Goal: Task Accomplishment & Management: Manage account settings

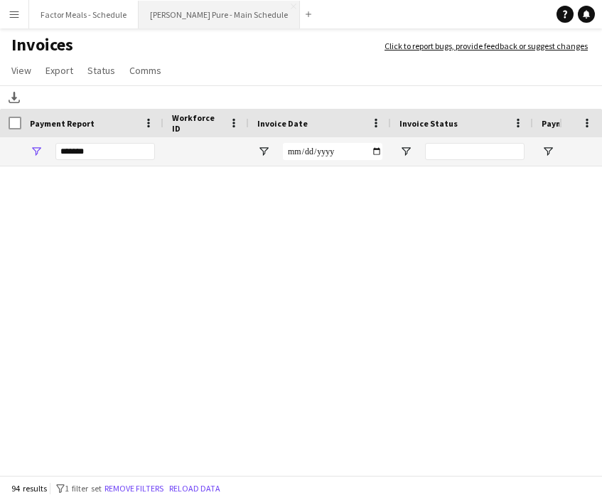
click at [157, 23] on button "[PERSON_NAME] Pure - Main Schedule Close" at bounding box center [219, 15] width 161 height 28
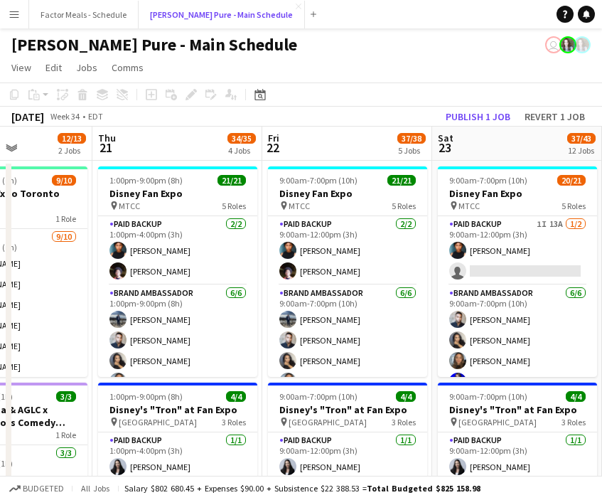
scroll to position [0, 417]
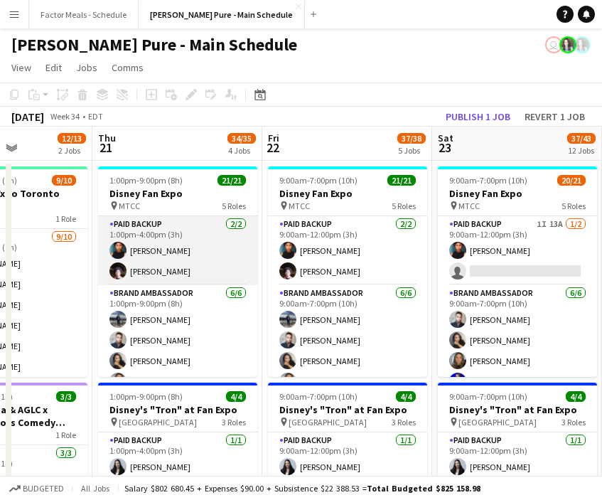
click at [144, 271] on app-card-role "Paid Backup [DATE] 1:00pm-4:00pm (3h) [PERSON_NAME] [PERSON_NAME]" at bounding box center [177, 250] width 159 height 69
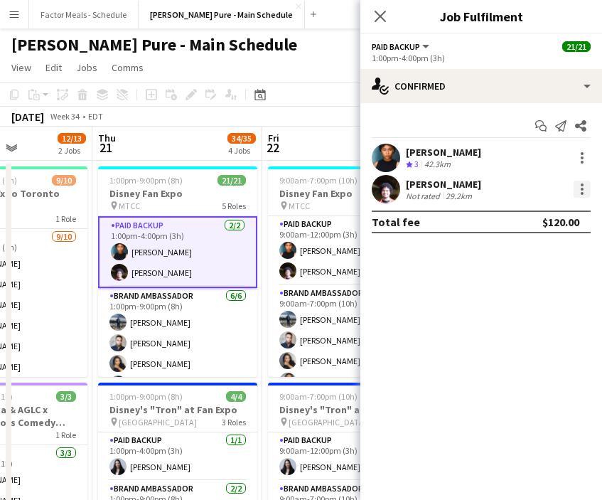
click at [587, 192] on div at bounding box center [581, 188] width 17 height 17
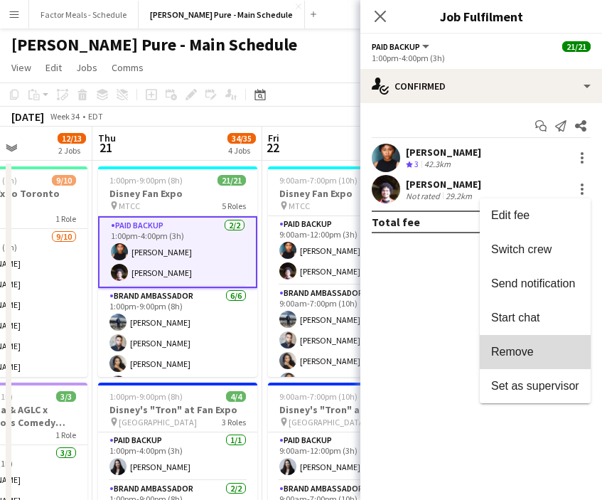
click at [492, 345] on span "Remove" at bounding box center [512, 351] width 43 height 12
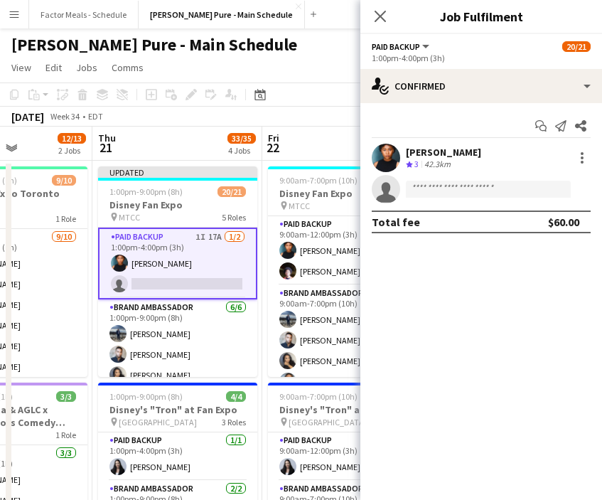
click at [382, 12] on icon "Close pop-in" at bounding box center [379, 16] width 11 height 11
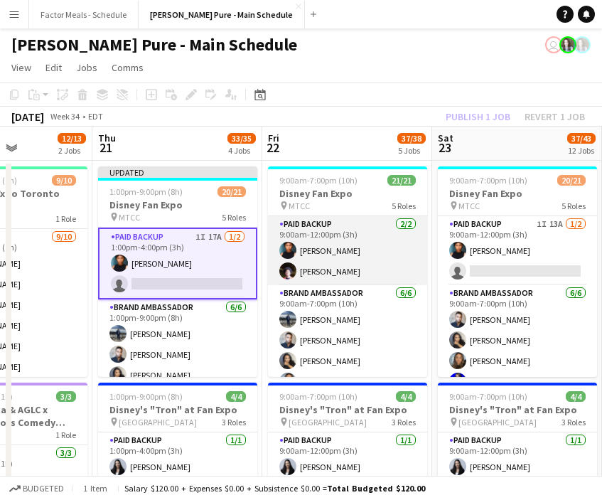
click at [311, 271] on app-card-role "Paid Backup [DATE] 9:00am-12:00pm (3h) [PERSON_NAME] [PERSON_NAME]" at bounding box center [347, 250] width 159 height 69
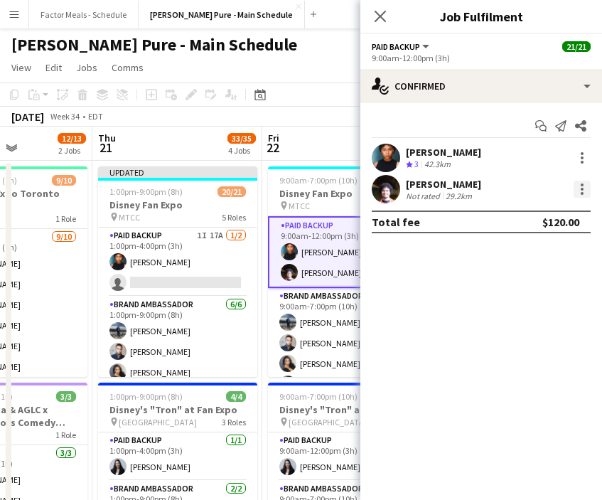
click at [583, 185] on div at bounding box center [582, 184] width 3 height 3
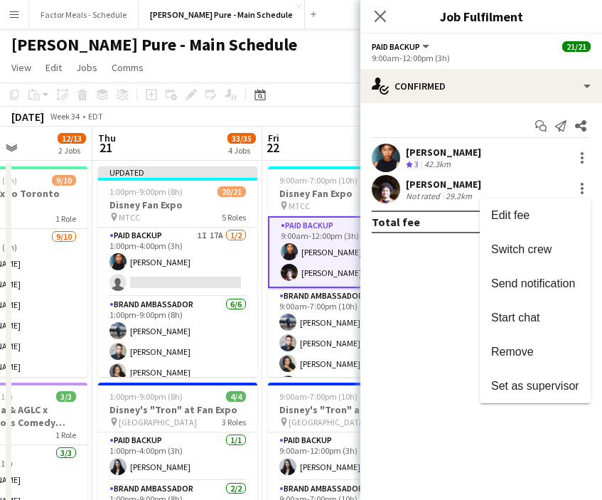
click at [505, 357] on span "Remove" at bounding box center [512, 351] width 43 height 12
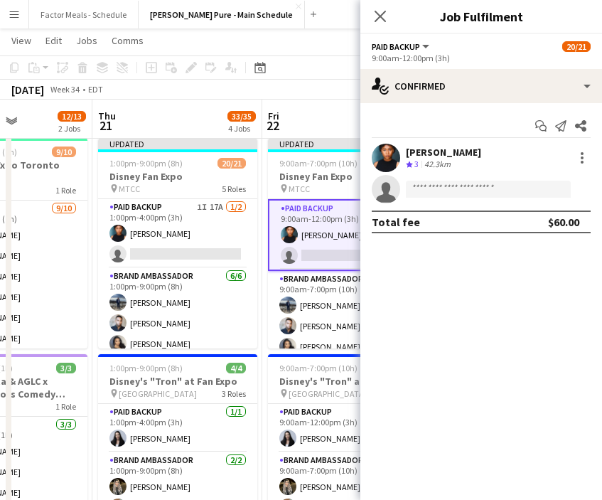
scroll to position [0, 0]
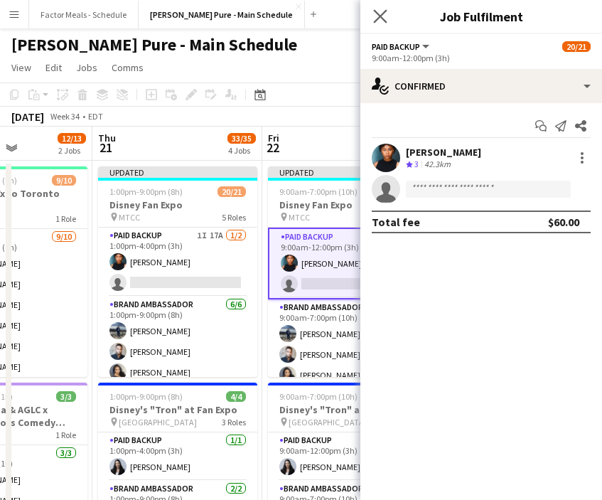
click at [372, 16] on app-icon "Close pop-in" at bounding box center [380, 16] width 21 height 21
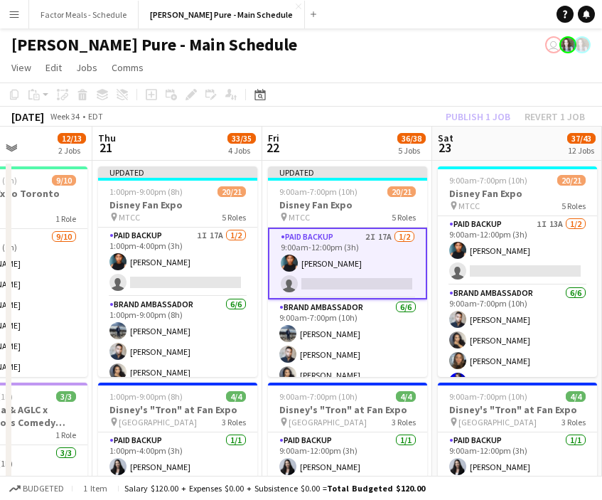
click at [338, 99] on app-toolbar "Copy Paste Paste Command V Paste with crew Command Shift V Paste linked Job [GE…" at bounding box center [301, 94] width 602 height 24
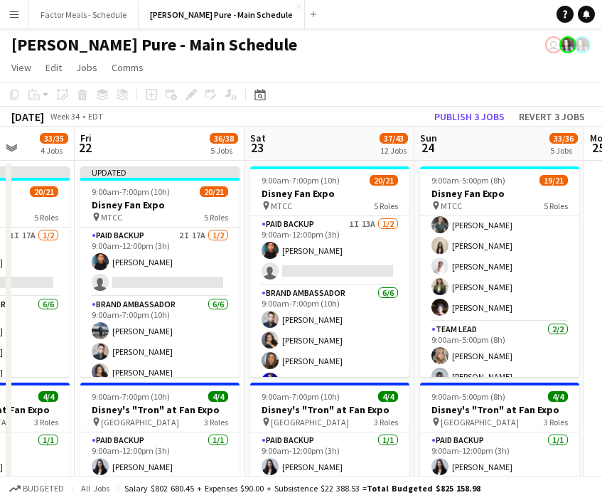
scroll to position [398, 0]
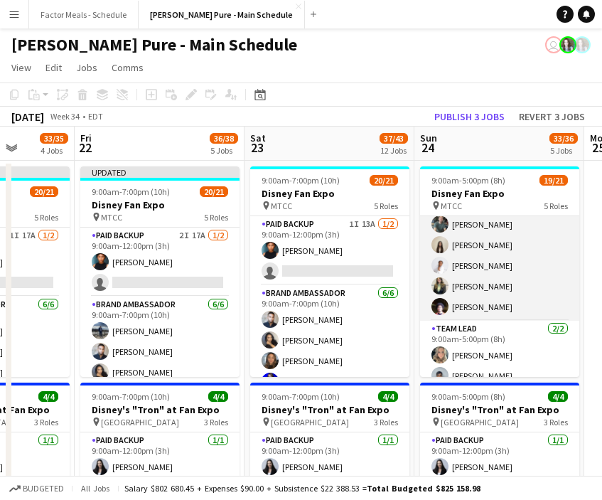
click at [478, 305] on app-card-role "Brand Ambassador [DATE] 9:00am-5:00pm (8h) [PERSON_NAME] [PERSON_NAME] [PERSON_…" at bounding box center [499, 255] width 159 height 131
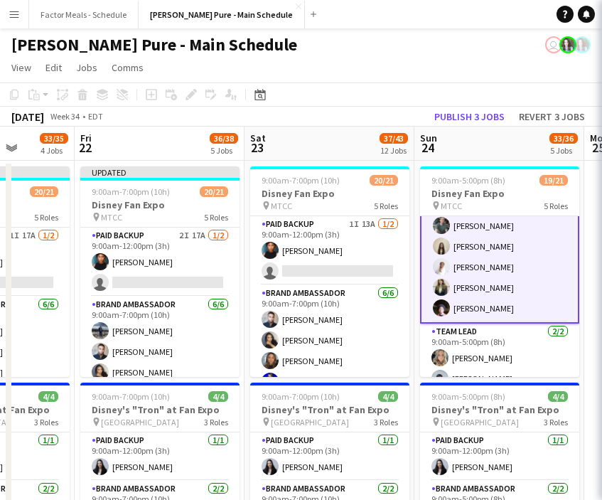
scroll to position [399, 0]
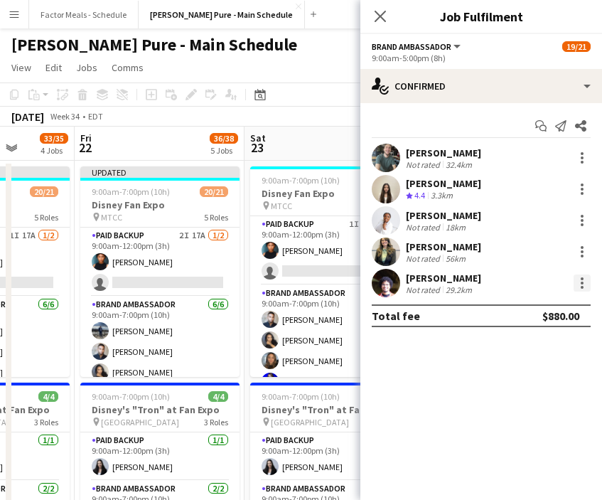
click at [581, 284] on div at bounding box center [582, 282] width 3 height 3
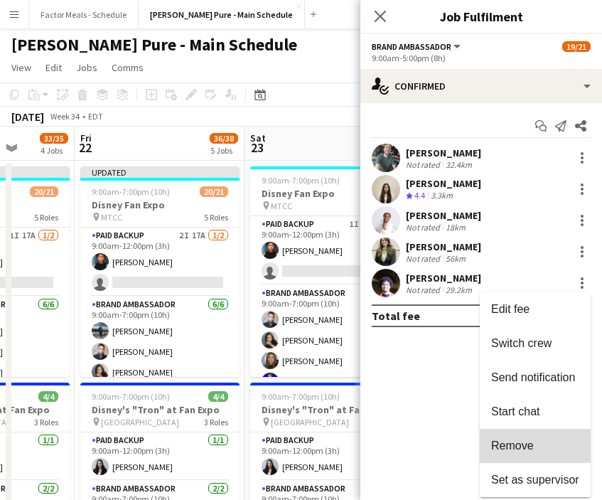
click at [520, 448] on span "Remove" at bounding box center [512, 445] width 43 height 12
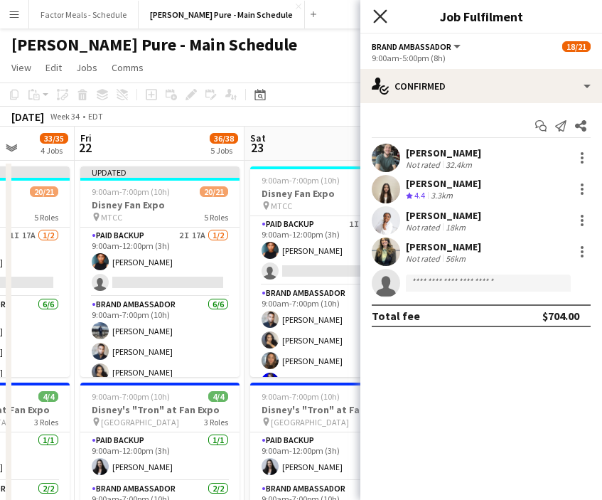
click at [379, 22] on icon "Close pop-in" at bounding box center [380, 16] width 14 height 14
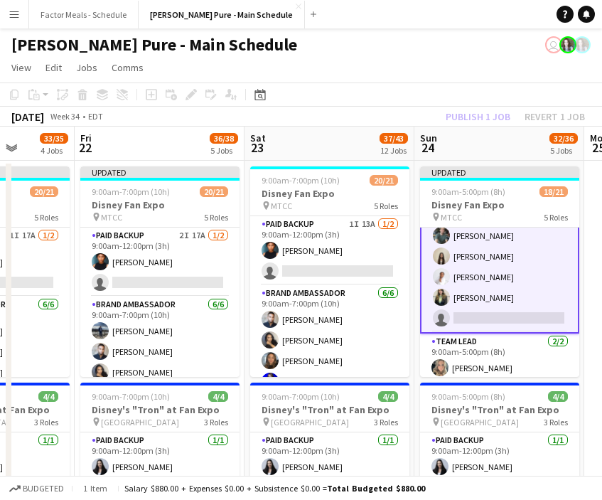
click at [372, 122] on div "[DATE] Week 34 • EDT Publish 1 job Revert 1 job" at bounding box center [301, 117] width 602 height 20
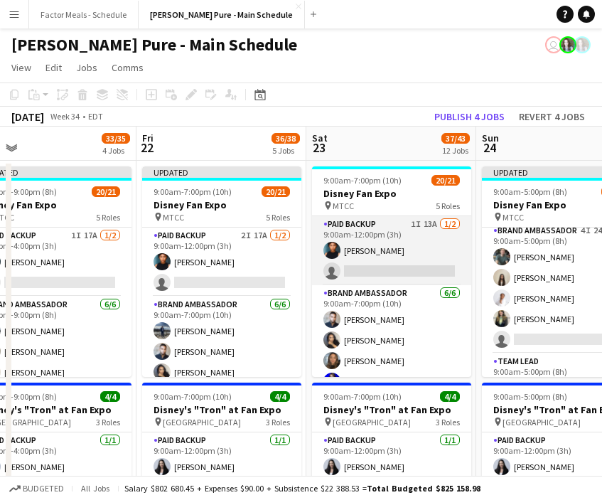
scroll to position [0, 356]
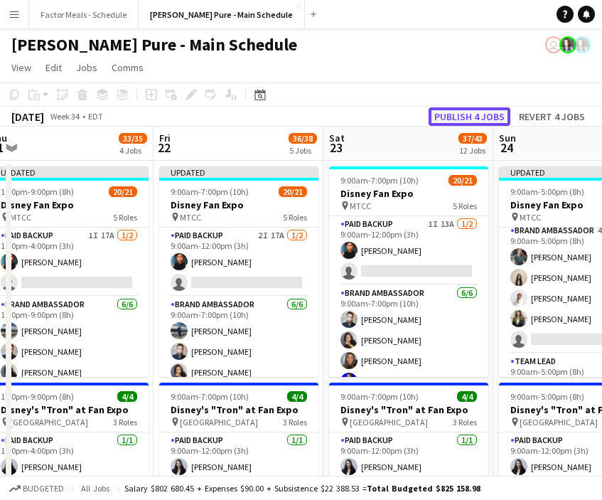
click at [479, 114] on button "Publish 4 jobs" at bounding box center [469, 116] width 82 height 18
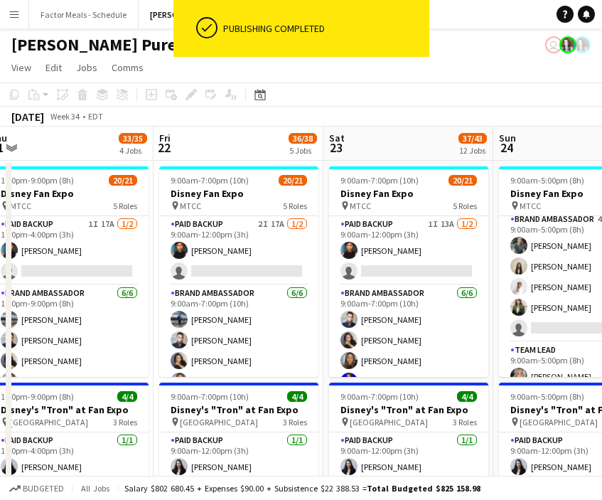
click at [395, 103] on app-toolbar "Copy Paste Paste Command V Paste with crew Command Shift V Paste linked Job [GE…" at bounding box center [301, 94] width 602 height 24
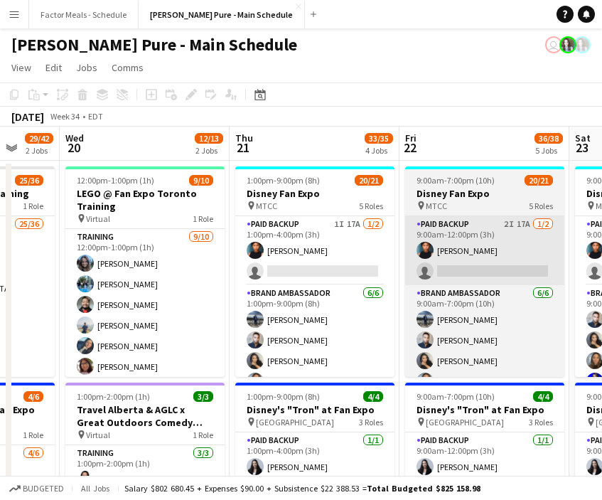
scroll to position [0, 433]
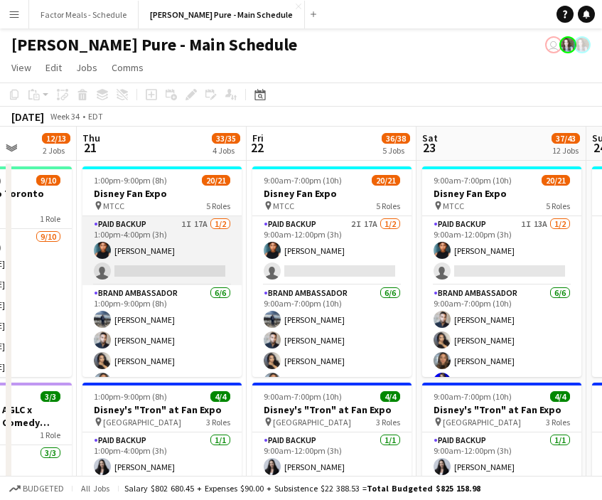
click at [156, 264] on app-card-role "Paid Backup 1I 17A [DATE] 1:00pm-4:00pm (3h) [PERSON_NAME] single-neutral-actio…" at bounding box center [161, 250] width 159 height 69
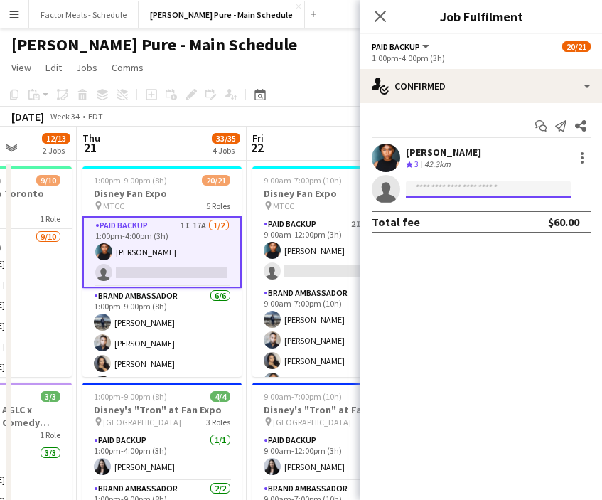
click at [467, 195] on input at bounding box center [488, 188] width 165 height 17
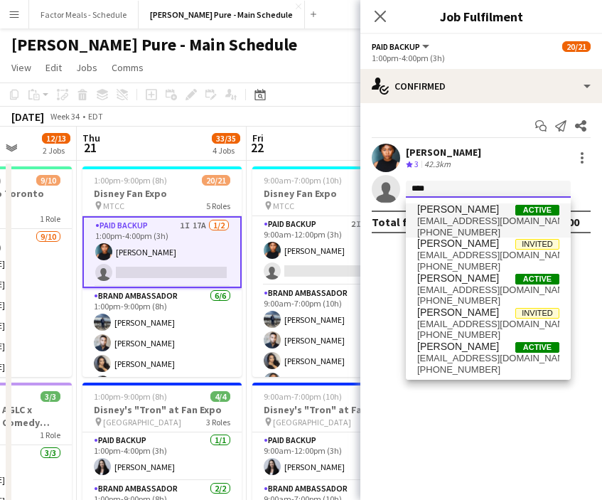
type input "****"
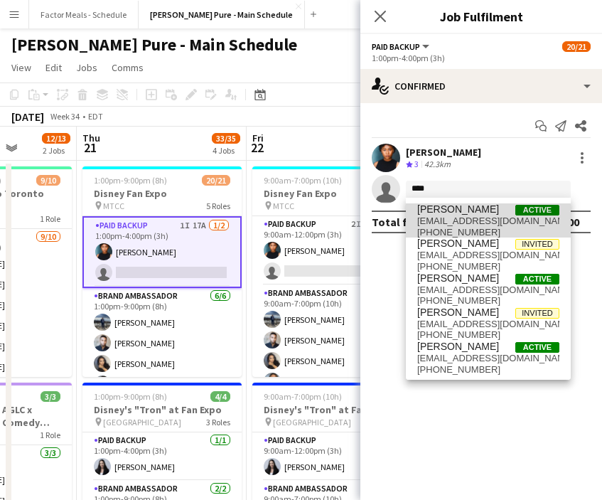
click at [468, 220] on span "[EMAIL_ADDRESS][DOMAIN_NAME]" at bounding box center [488, 220] width 142 height 11
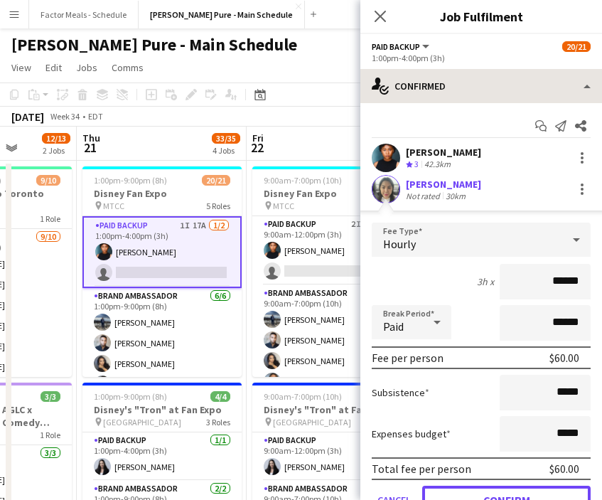
click at [449, 492] on button "Confirm" at bounding box center [506, 499] width 168 height 28
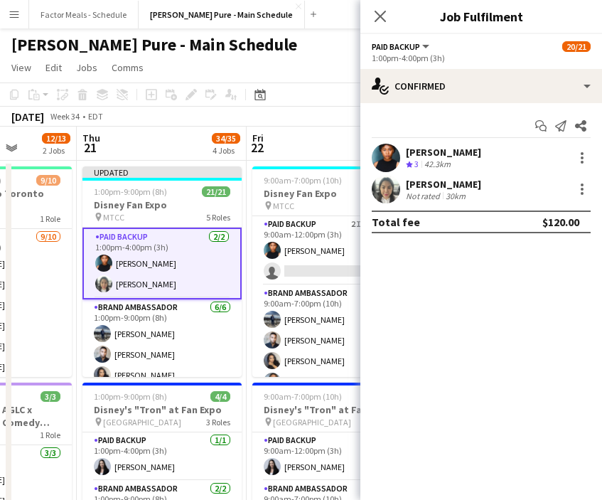
click at [383, 11] on icon "Close pop-in" at bounding box center [379, 16] width 11 height 11
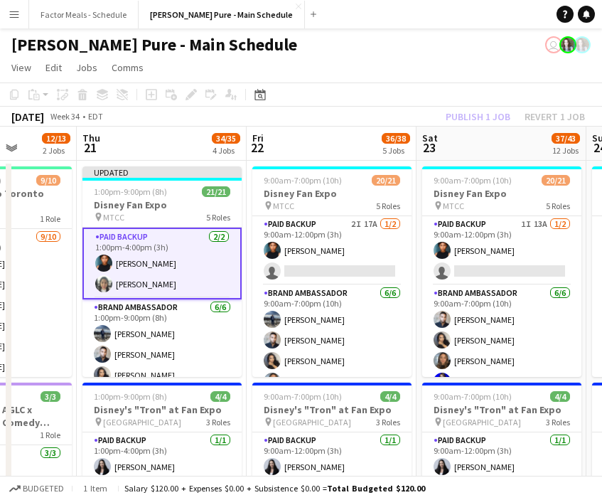
click at [245, 103] on app-toolbar "Copy Paste Paste Command V Paste with crew Command Shift V Paste linked Job [GE…" at bounding box center [301, 94] width 602 height 24
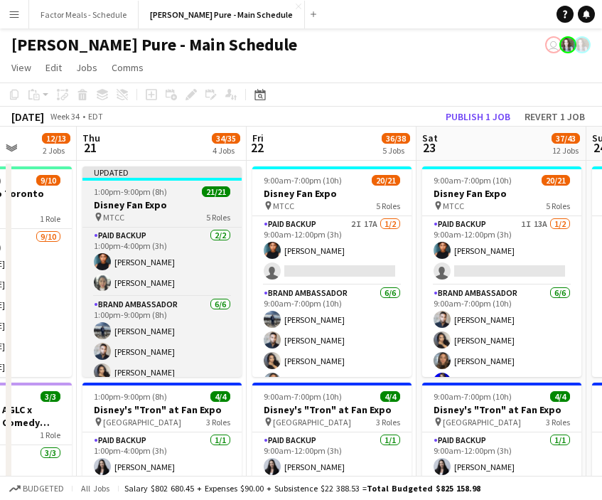
click at [119, 183] on app-job-card "Updated 1:00pm-9:00pm (8h) 21/21 Disney Fan Expo pin MTCC 5 Roles Paid Backup […" at bounding box center [161, 271] width 159 height 210
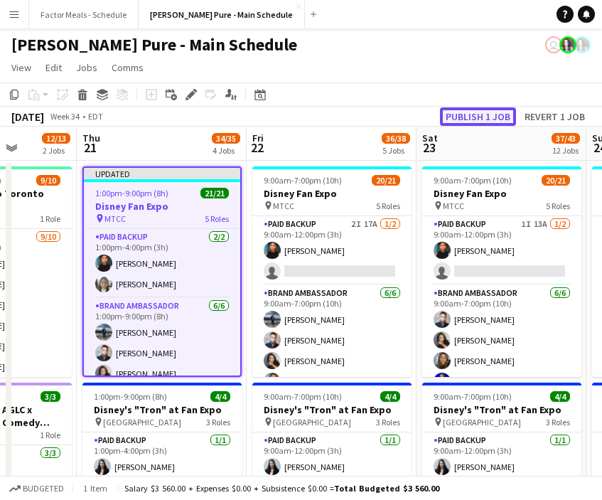
click at [468, 109] on button "Publish 1 job" at bounding box center [478, 116] width 76 height 18
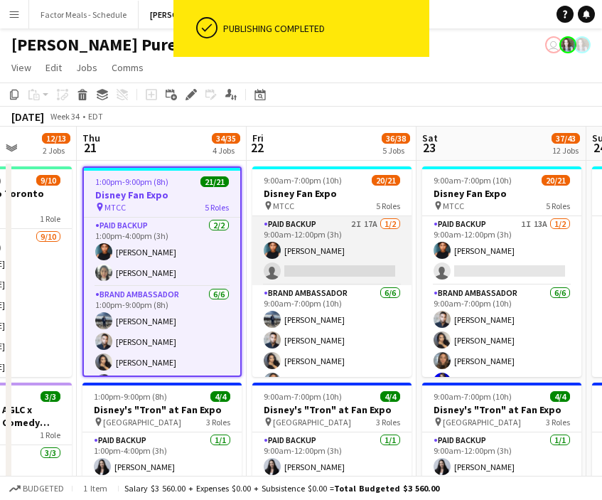
click at [329, 273] on app-card-role "Paid Backup 2I 17A [DATE] 9:00am-12:00pm (3h) [PERSON_NAME] single-neutral-acti…" at bounding box center [331, 250] width 159 height 69
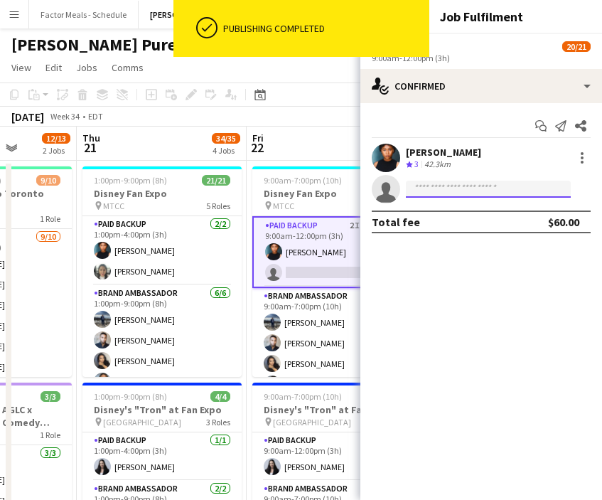
click at [445, 192] on input at bounding box center [488, 188] width 165 height 17
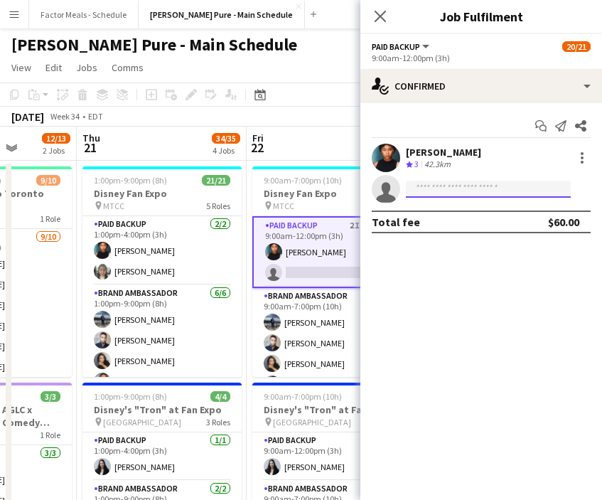
type input "*"
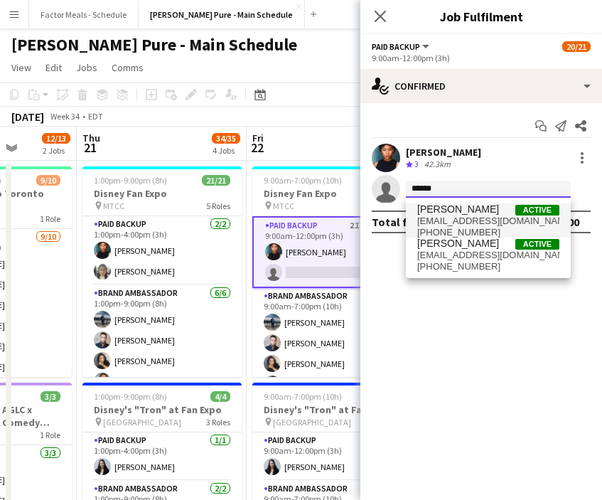
type input "******"
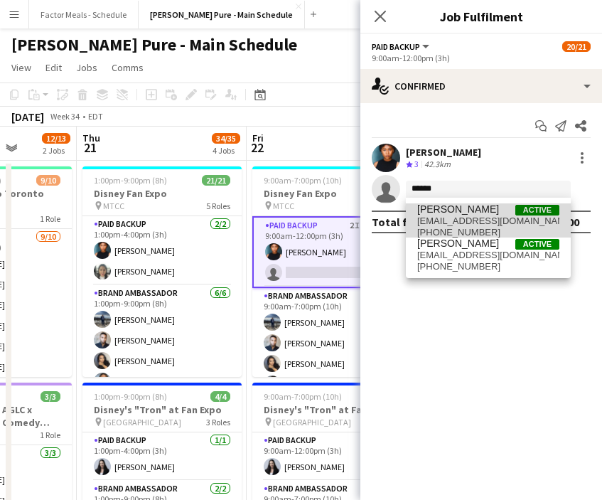
click at [441, 212] on span "[PERSON_NAME]" at bounding box center [458, 209] width 82 height 12
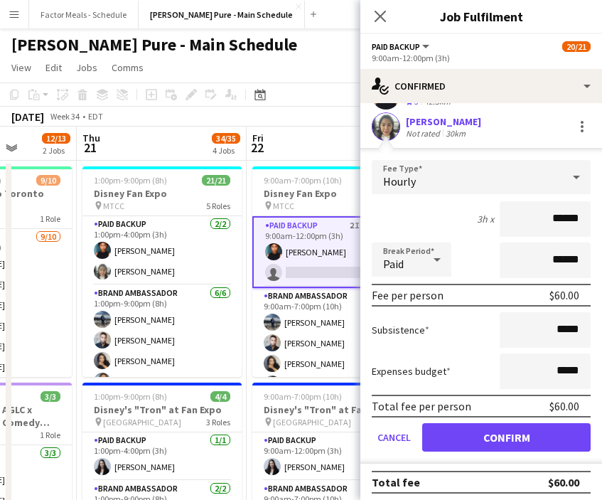
scroll to position [68, 0]
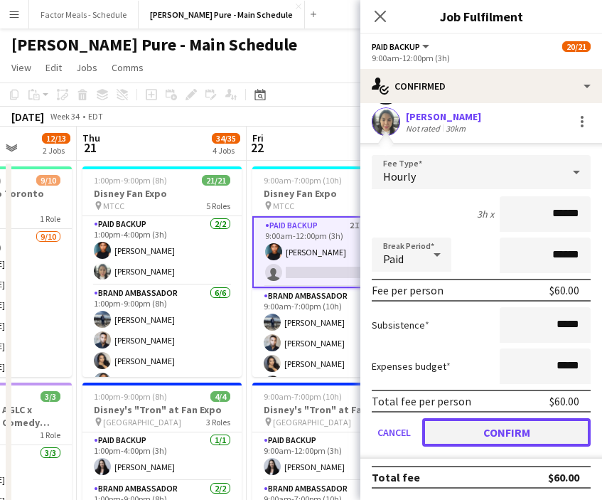
click at [452, 437] on button "Confirm" at bounding box center [506, 432] width 168 height 28
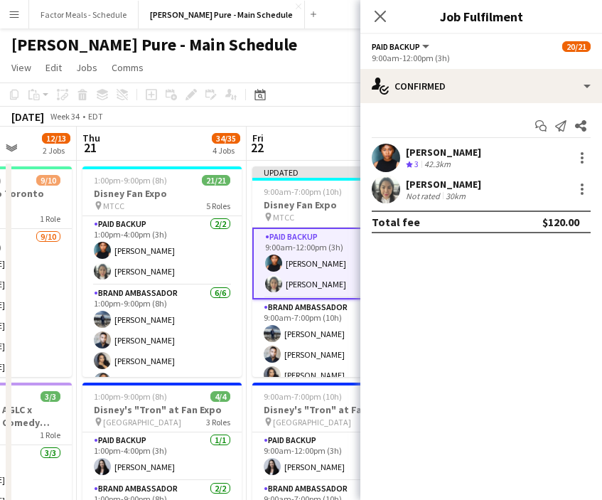
scroll to position [0, 0]
click at [386, 17] on icon "Close pop-in" at bounding box center [380, 16] width 14 height 14
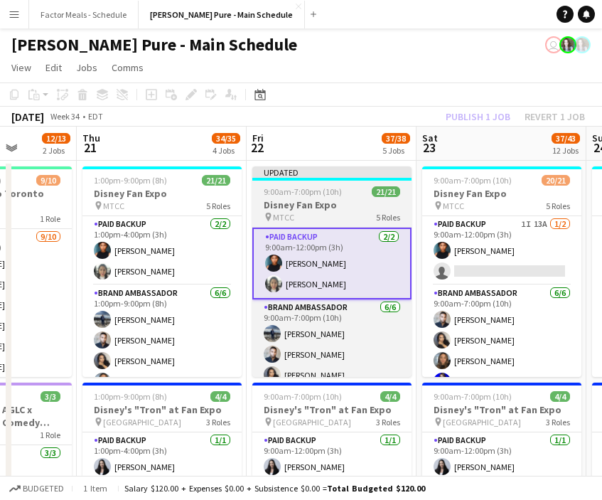
click at [323, 75] on app-page-menu "View Day view expanded Day view collapsed Month view Date picker Jump to [DATE]…" at bounding box center [301, 68] width 602 height 27
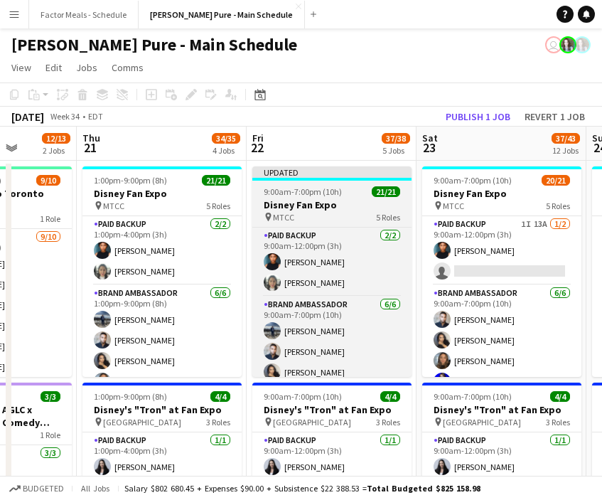
click at [279, 184] on app-job-card "Updated 9:00am-7:00pm (10h) 21/21 Disney Fan Expo pin MTCC 5 Roles Paid Backup …" at bounding box center [331, 271] width 159 height 210
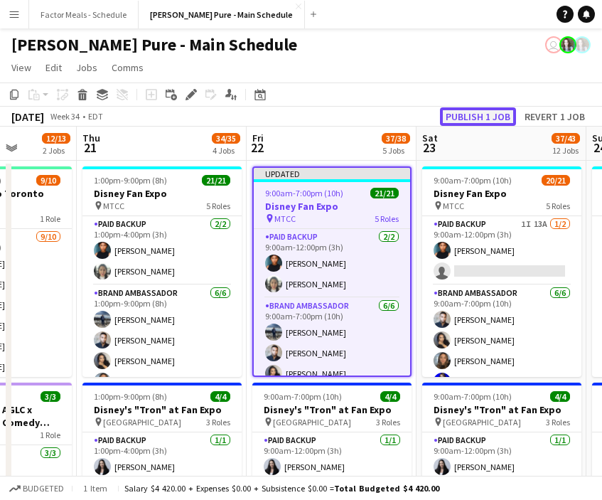
click at [482, 113] on button "Publish 1 job" at bounding box center [478, 116] width 76 height 18
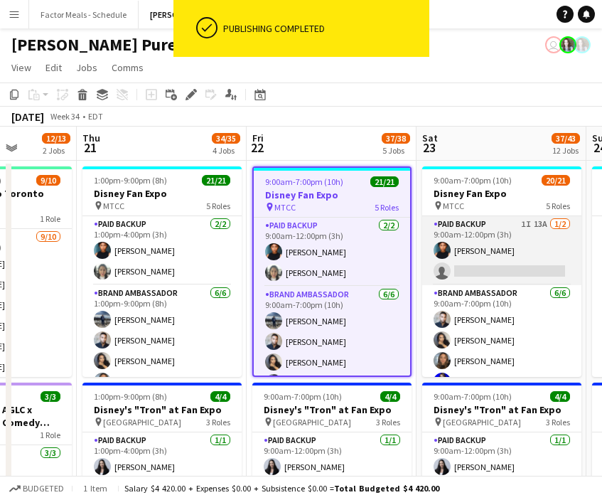
click at [465, 262] on app-card-role "Paid Backup 1I 13A [DATE] 9:00am-12:00pm (3h) [PERSON_NAME] single-neutral-acti…" at bounding box center [501, 250] width 159 height 69
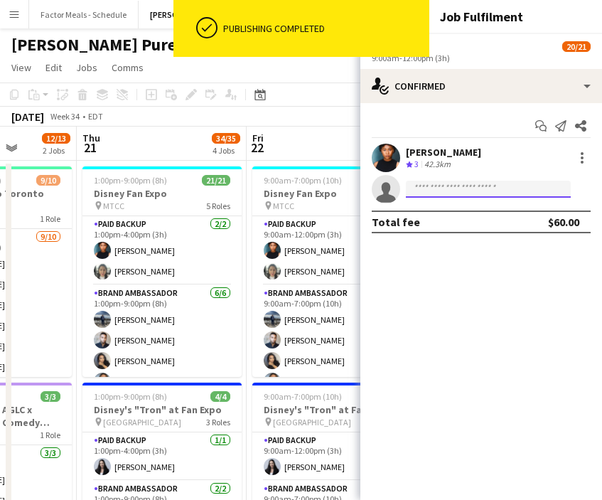
click at [476, 195] on input at bounding box center [488, 188] width 165 height 17
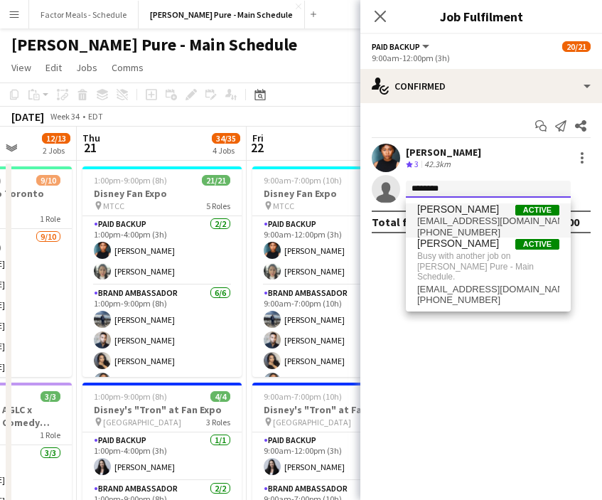
type input "********"
click at [450, 213] on span "[PERSON_NAME]" at bounding box center [458, 209] width 82 height 12
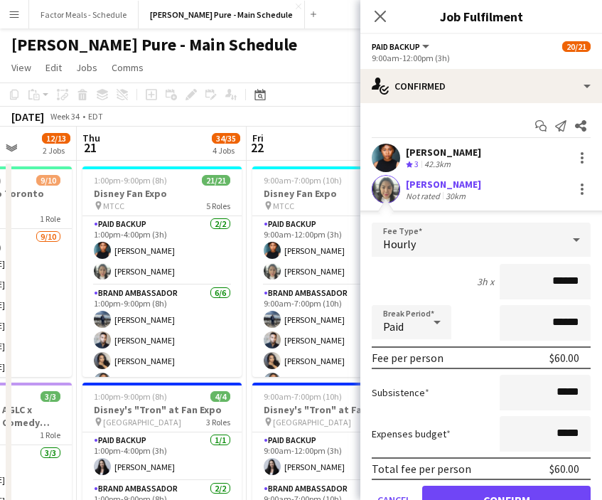
scroll to position [68, 0]
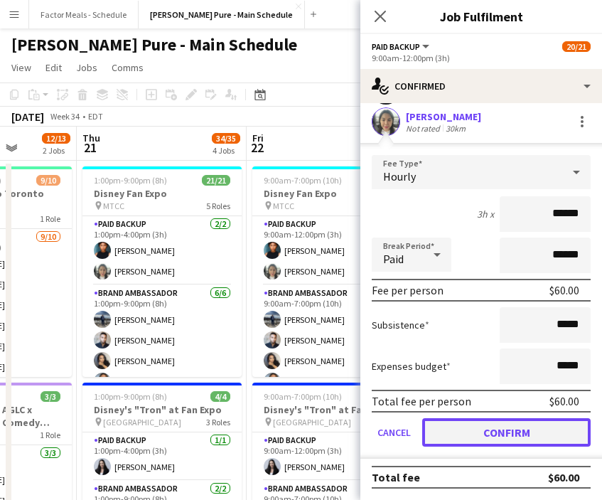
click at [459, 431] on button "Confirm" at bounding box center [506, 432] width 168 height 28
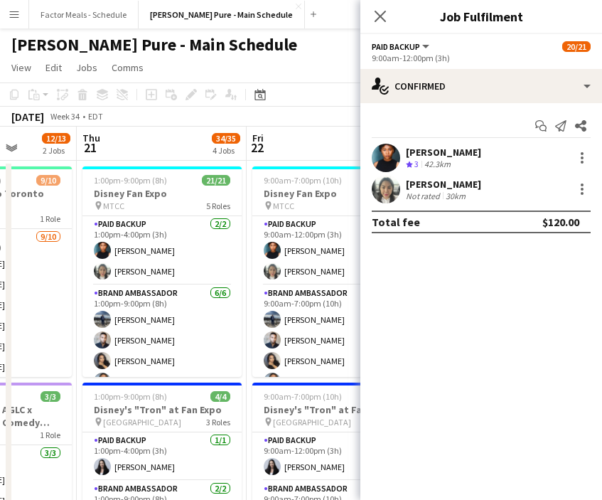
scroll to position [0, 0]
click at [386, 14] on icon "Close pop-in" at bounding box center [380, 16] width 14 height 14
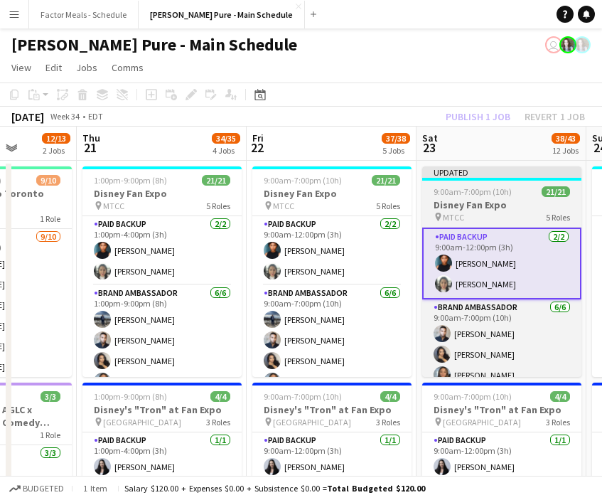
click at [434, 171] on div "Updated" at bounding box center [501, 171] width 159 height 11
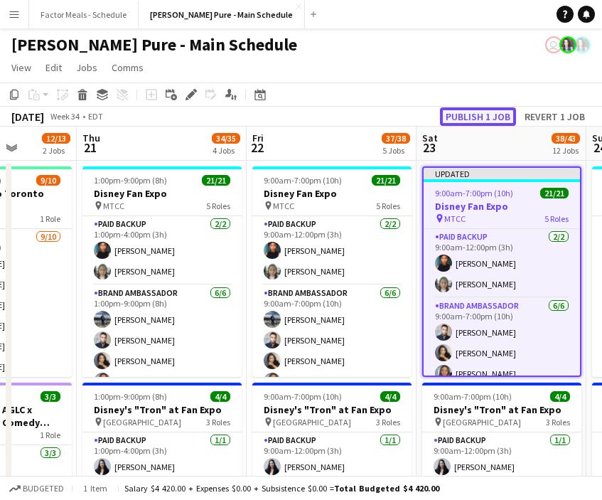
click at [490, 115] on button "Publish 1 job" at bounding box center [478, 116] width 76 height 18
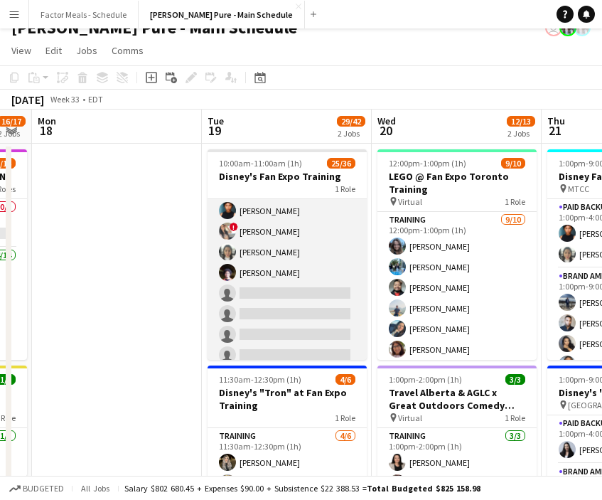
scroll to position [455, 0]
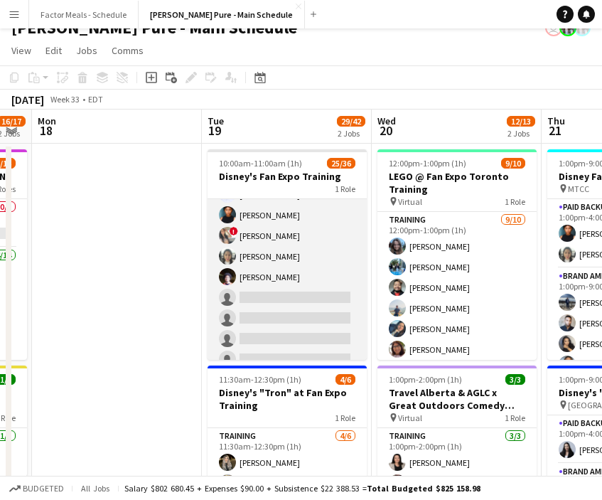
click at [259, 274] on app-card-role "Training 25/36 10:00am-11:00am (1h) [PERSON_NAME] [PERSON_NAME] [PERSON_NAME] […" at bounding box center [286, 130] width 159 height 774
click at [261, 274] on app-card-role "Training 25/36 10:00am-11:00am (1h) [PERSON_NAME] [PERSON_NAME] [PERSON_NAME] […" at bounding box center [286, 130] width 159 height 774
click at [279, 271] on app-card-role "Training 25/36 10:00am-11:00am (1h) [PERSON_NAME] [PERSON_NAME] [PERSON_NAME] […" at bounding box center [286, 130] width 159 height 774
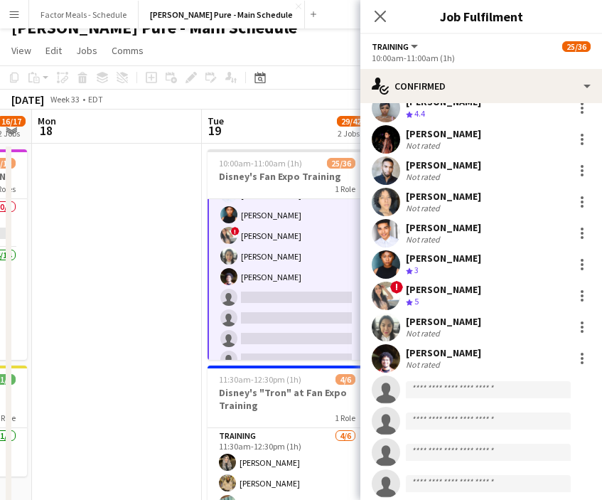
scroll to position [642, 0]
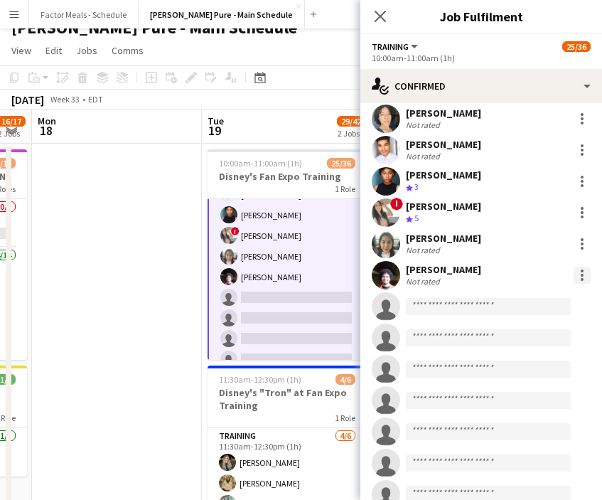
click at [587, 266] on div at bounding box center [581, 274] width 17 height 17
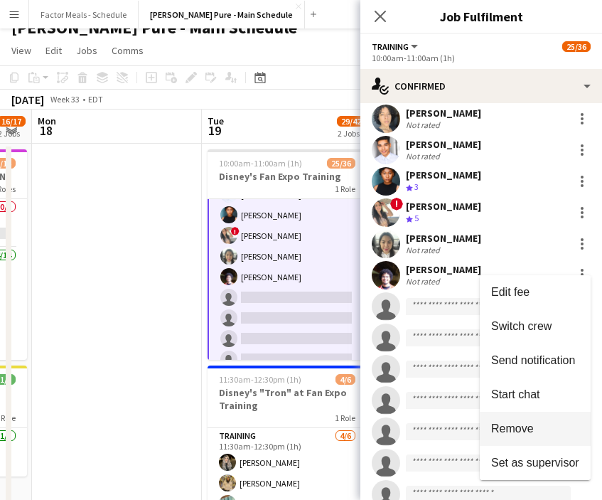
click at [505, 433] on span "Remove" at bounding box center [512, 428] width 43 height 12
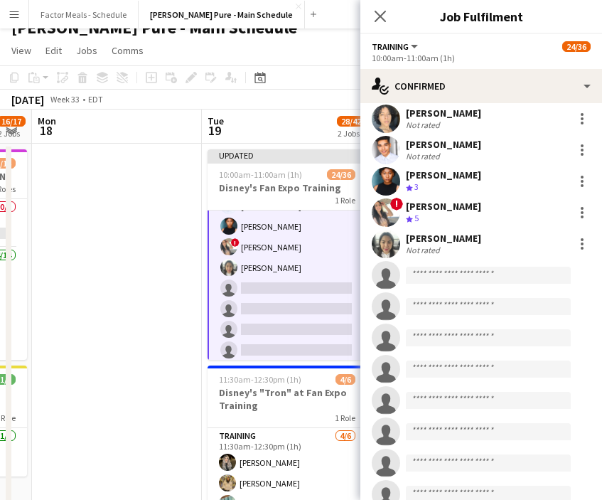
click at [382, 26] on div "Close pop-in" at bounding box center [380, 16] width 40 height 33
click at [370, 9] on div "Close pop-in" at bounding box center [380, 16] width 40 height 33
click at [377, 14] on icon "Close pop-in" at bounding box center [379, 16] width 11 height 11
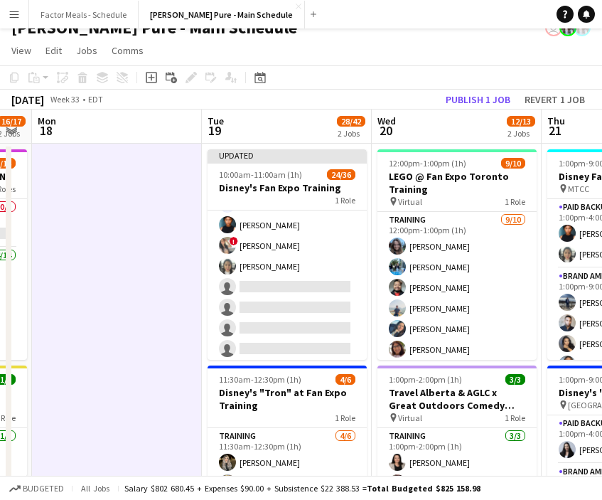
scroll to position [455, 0]
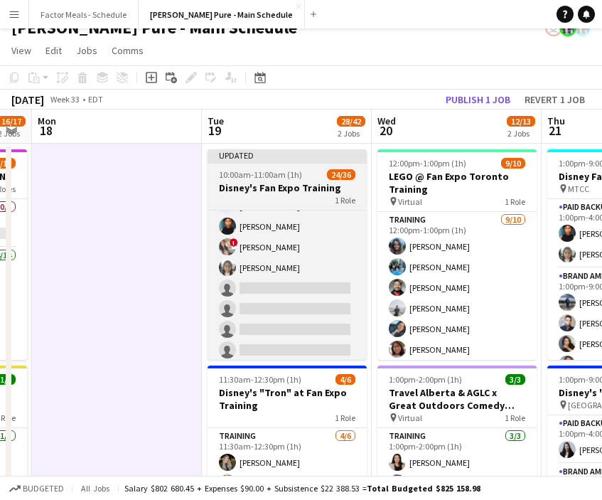
click at [269, 161] on div at bounding box center [286, 162] width 159 height 3
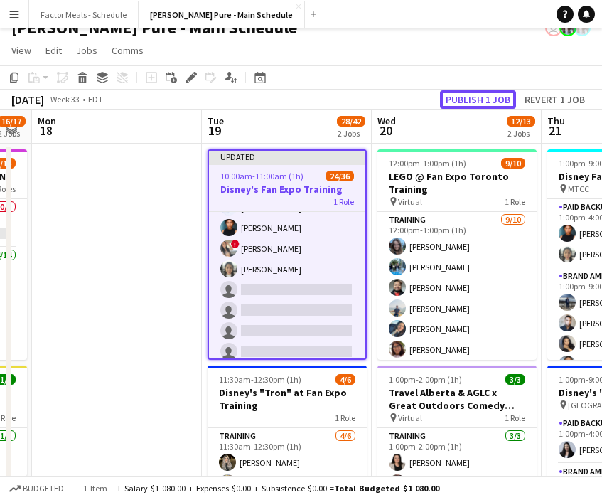
click at [448, 98] on button "Publish 1 job" at bounding box center [478, 99] width 76 height 18
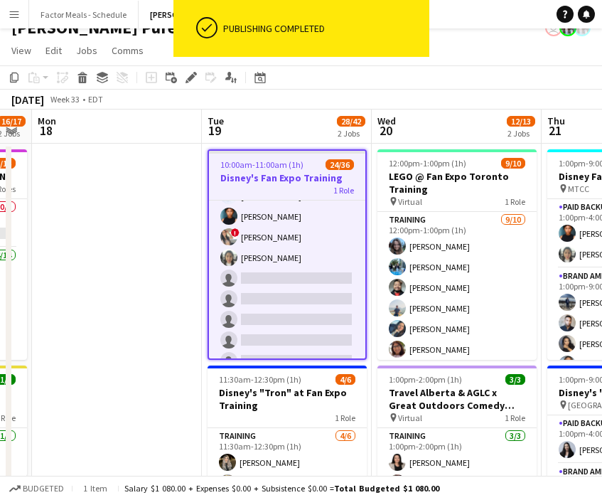
click at [449, 98] on div "[DATE] Week 33 • EDT" at bounding box center [301, 100] width 602 height 20
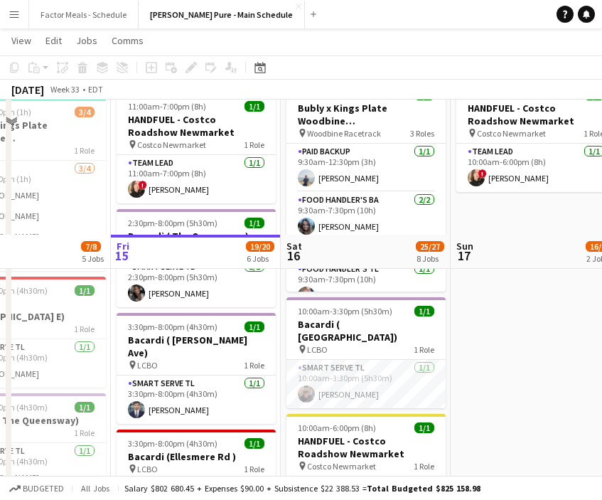
scroll to position [435, 0]
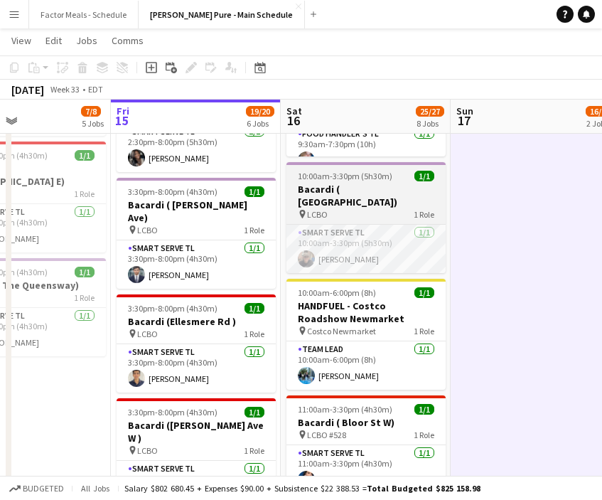
click at [372, 208] on div "pin LCBO 1 Role" at bounding box center [365, 213] width 159 height 11
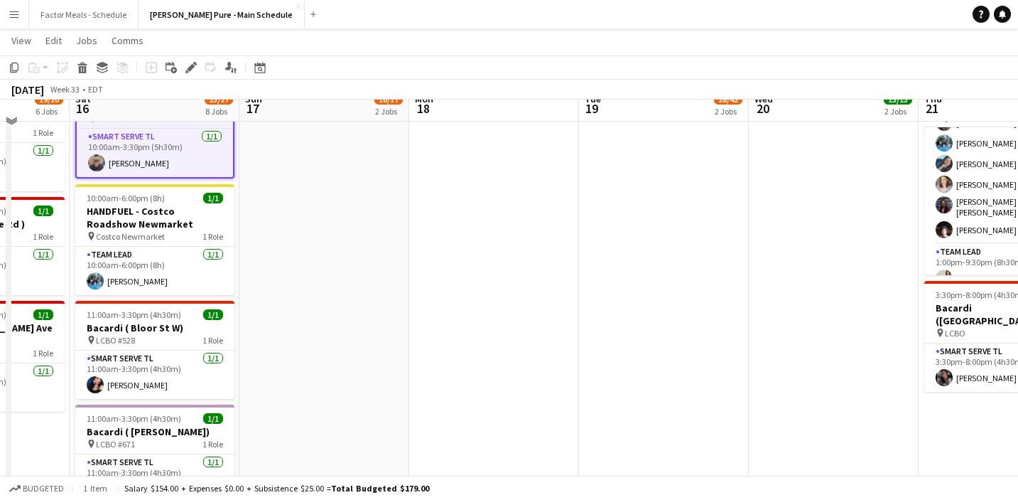
scroll to position [519, 0]
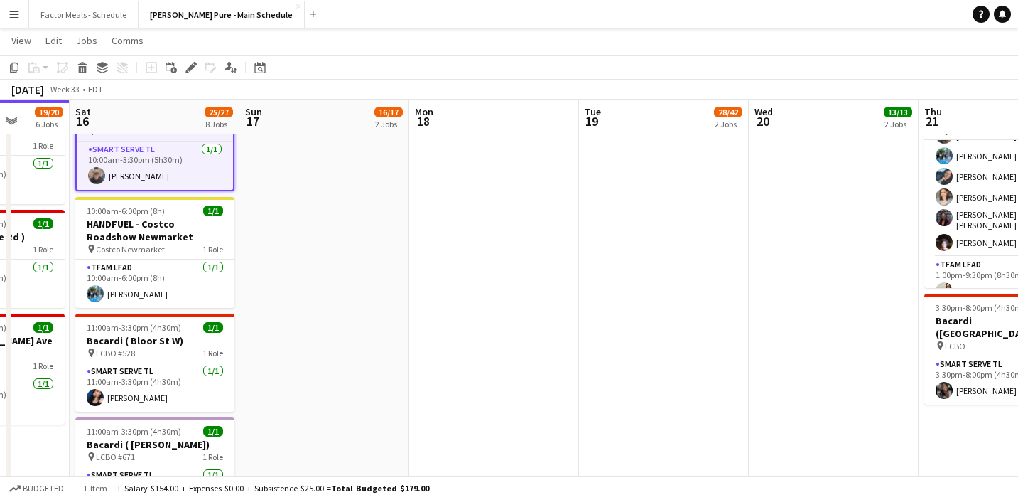
click at [19, 18] on app-icon "Menu" at bounding box center [14, 14] width 11 height 11
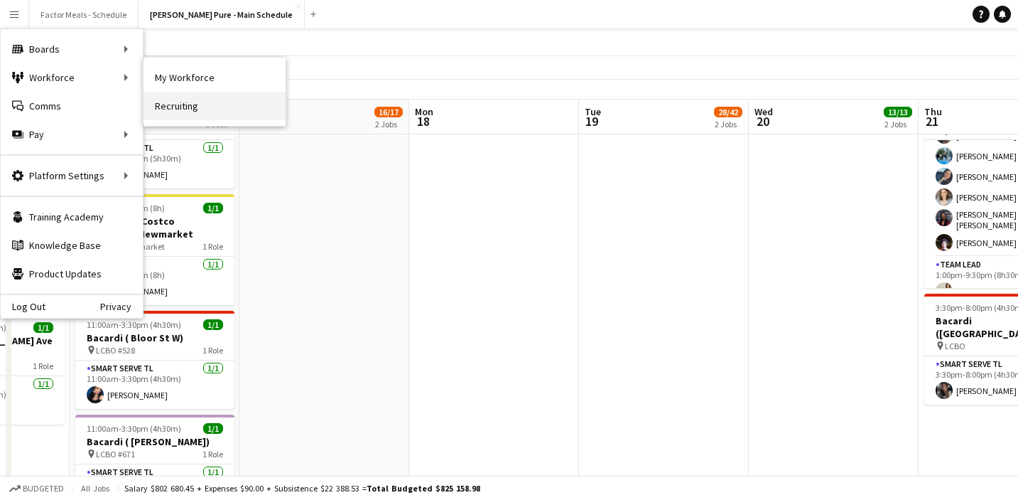
click at [179, 110] on link "Recruiting" at bounding box center [215, 106] width 142 height 28
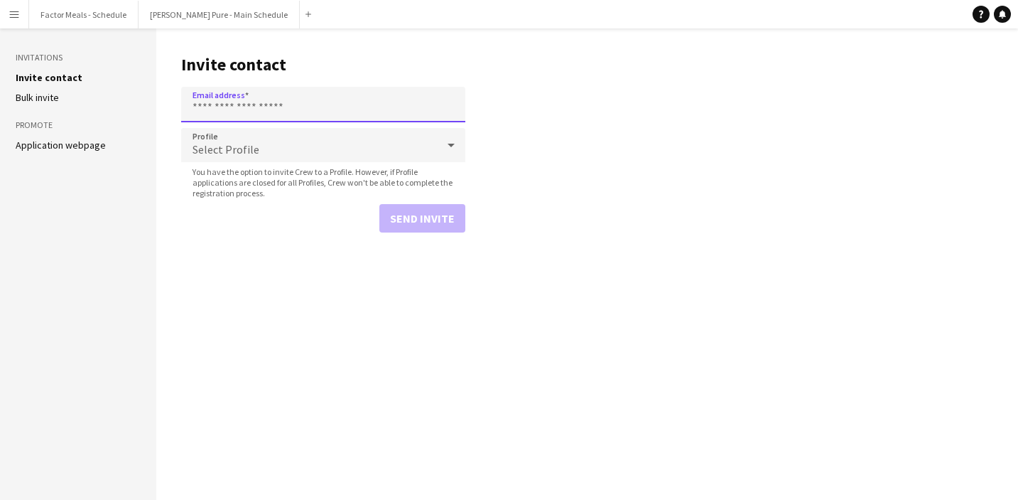
click at [265, 113] on input "Email address" at bounding box center [323, 105] width 284 height 36
paste input "**********"
type input "**********"
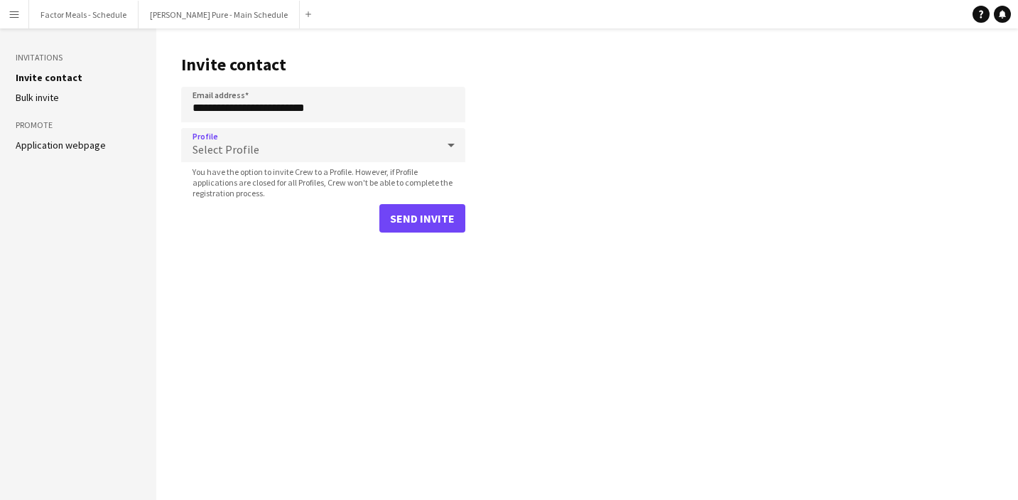
click at [293, 139] on div "Select Profile" at bounding box center [309, 145] width 256 height 34
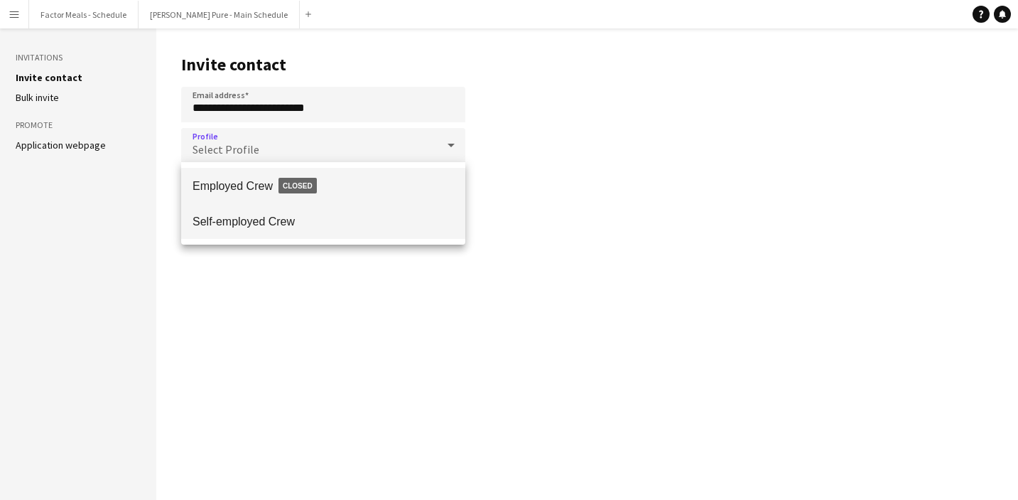
click at [264, 226] on span "Self-employed Crew" at bounding box center [324, 222] width 262 height 14
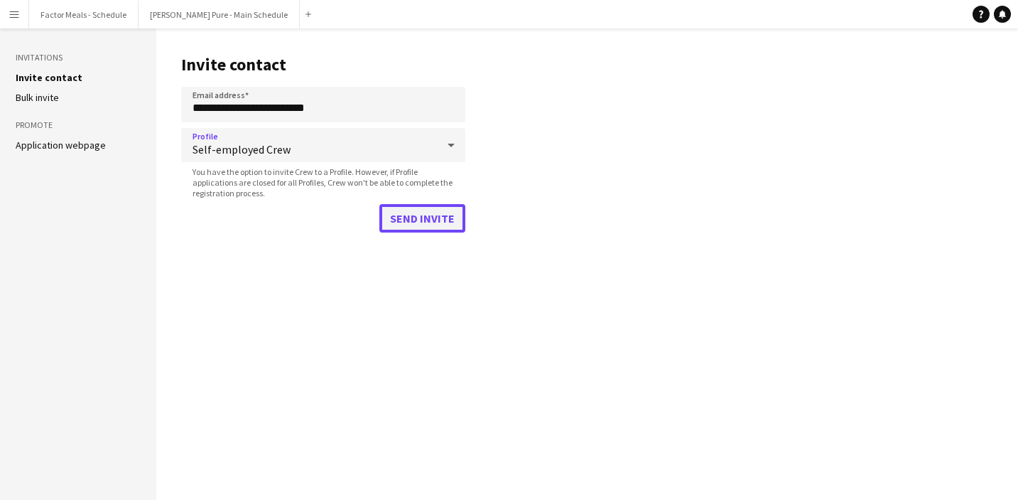
click at [410, 212] on button "Send invite" at bounding box center [422, 218] width 86 height 28
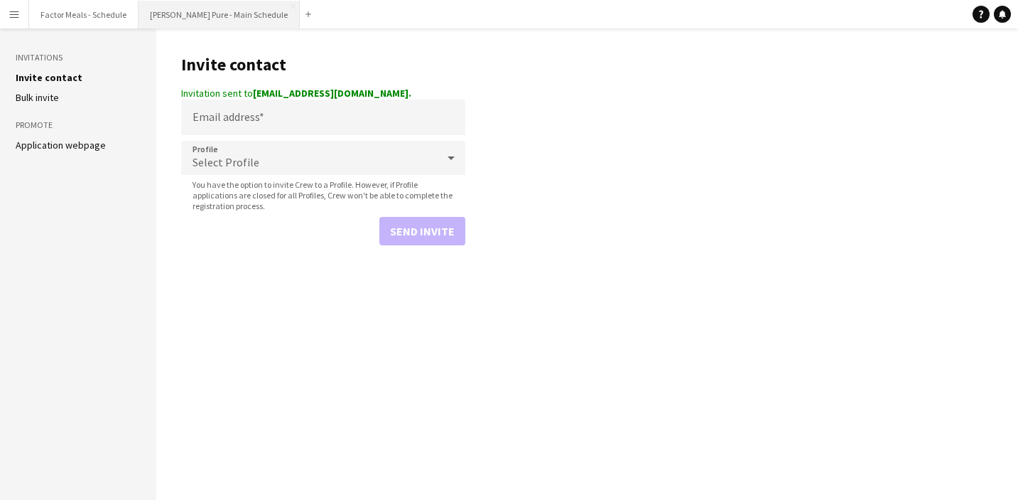
click at [203, 14] on button "[PERSON_NAME] Pure - Main Schedule Close" at bounding box center [219, 15] width 161 height 28
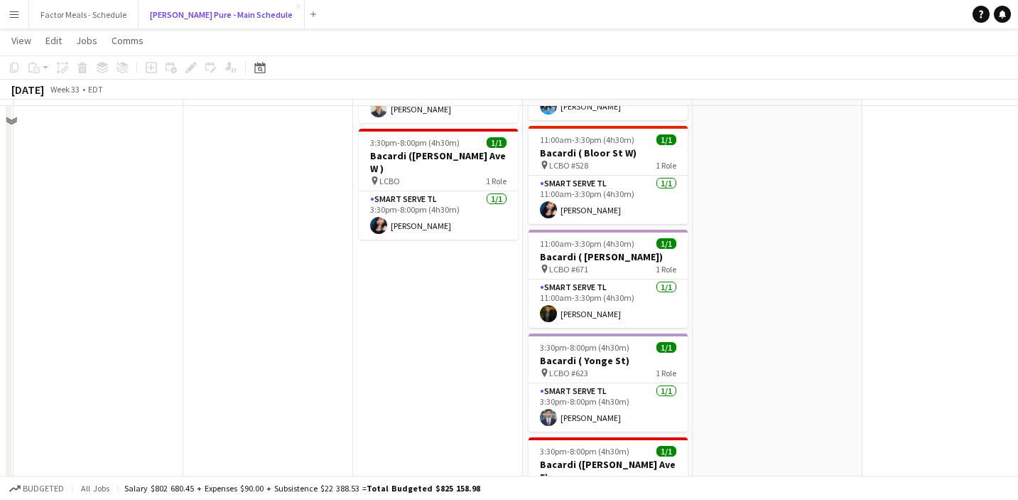
scroll to position [730, 0]
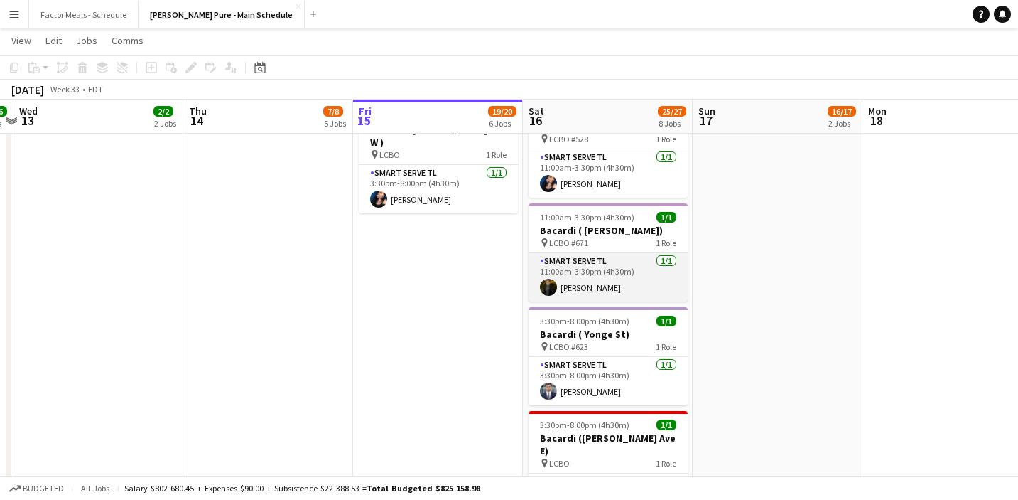
click at [601, 262] on app-card-role "Smart Serve TL [DATE] 11:00am-3:30pm (4h30m) Pouya Moradjounamin" at bounding box center [608, 277] width 159 height 48
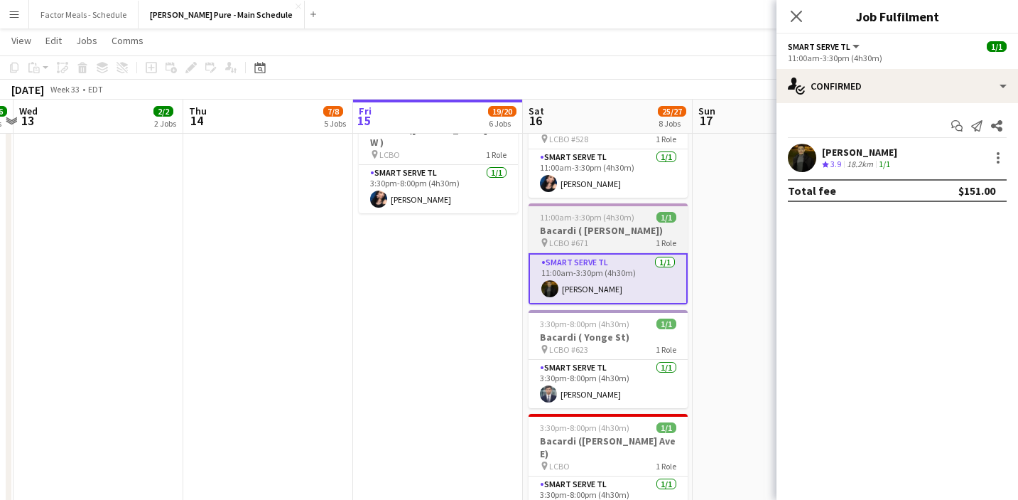
click at [601, 224] on h3 "Bacardi ( [PERSON_NAME])" at bounding box center [608, 230] width 159 height 13
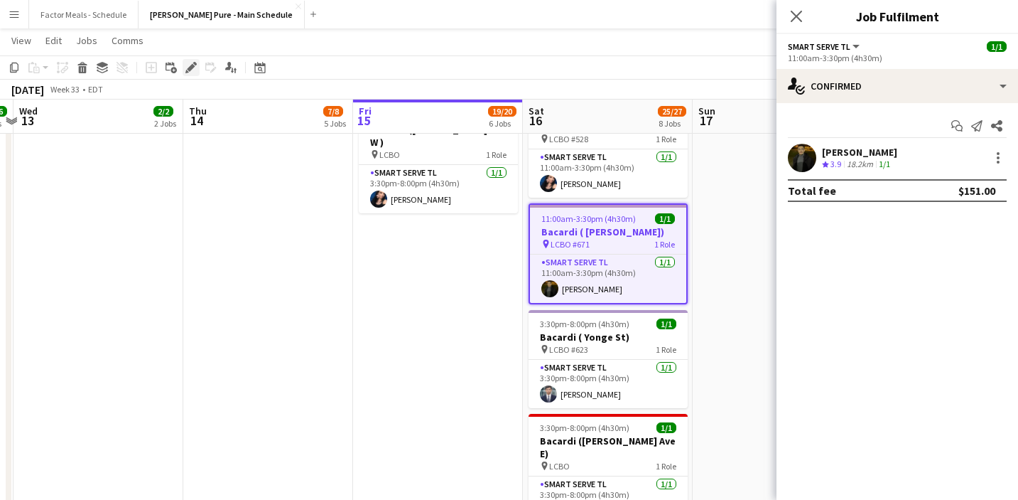
click at [191, 65] on icon at bounding box center [191, 68] width 8 height 8
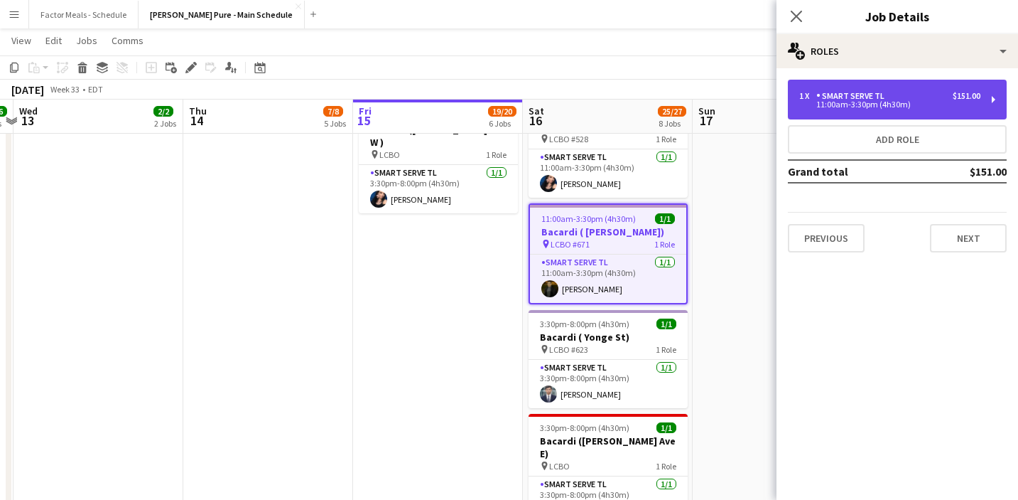
click at [601, 94] on div "1 x Smart Serve TL $151.00" at bounding box center [889, 96] width 181 height 10
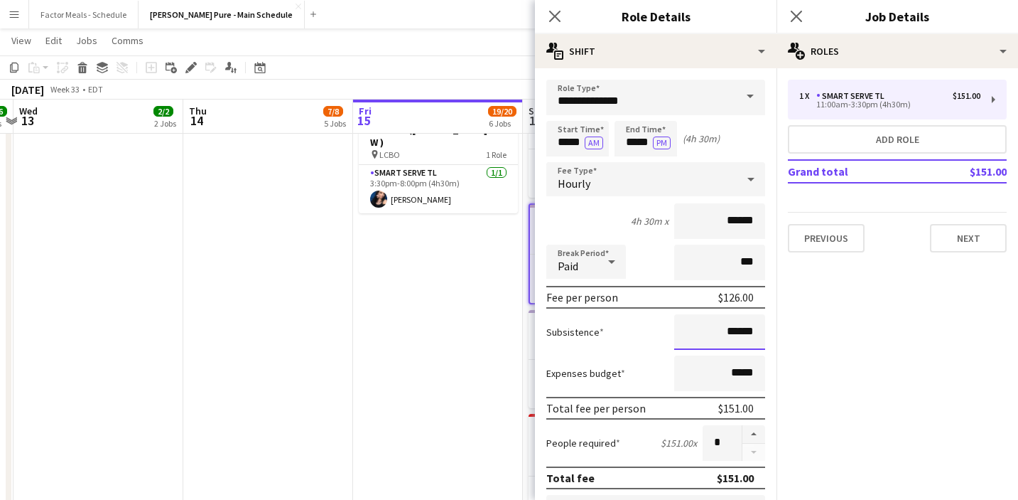
drag, startPoint x: 739, startPoint y: 330, endPoint x: 728, endPoint y: 330, distance: 11.4
click at [601, 330] on input "******" at bounding box center [719, 332] width 91 height 36
type input "******"
click at [601, 329] on mat-expansion-panel "pencil3 General details 1 x Smart Serve TL $151.00 11:00am-3:30pm (4h30m) Add r…" at bounding box center [898, 283] width 242 height 431
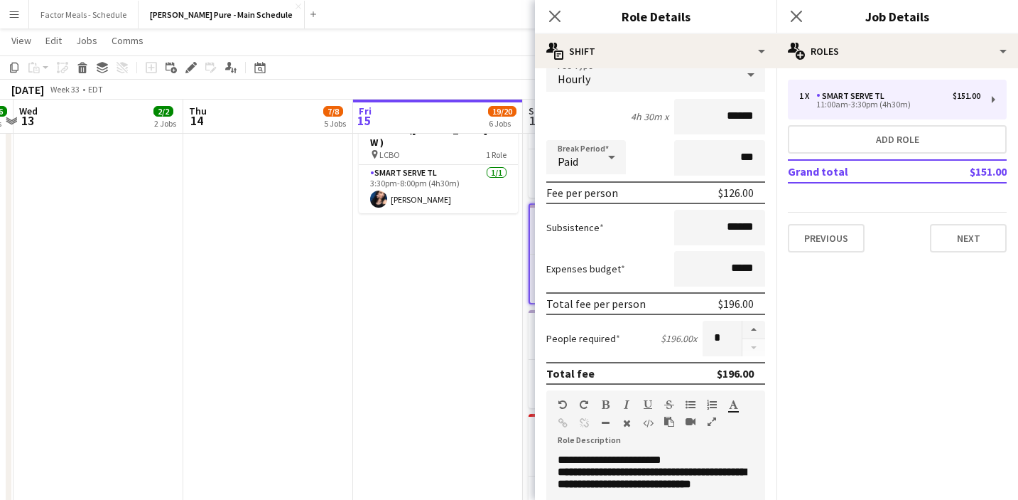
scroll to position [0, 0]
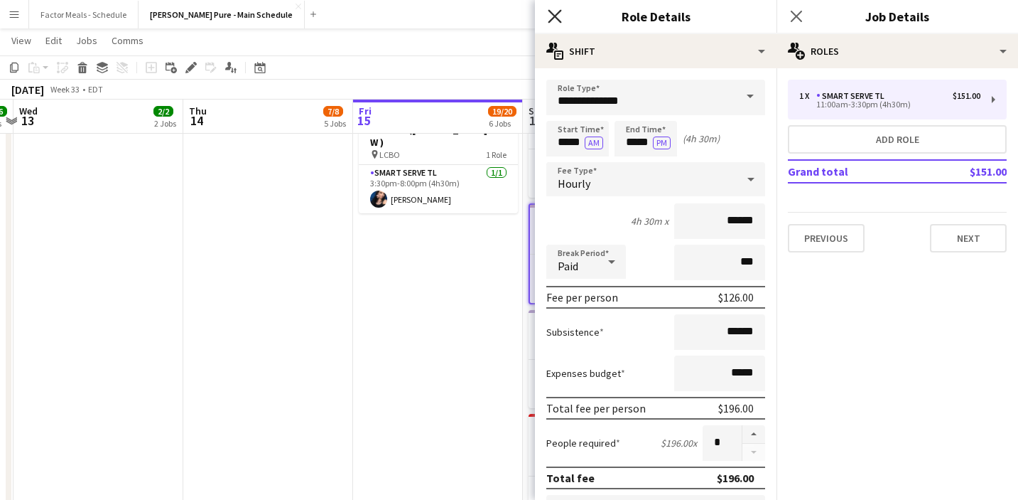
click at [552, 13] on icon "Close pop-in" at bounding box center [555, 16] width 14 height 14
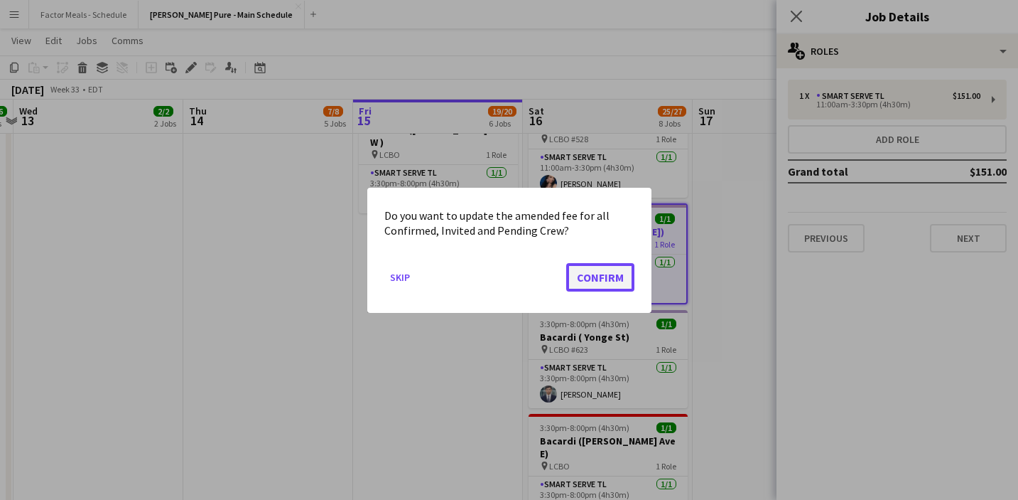
click at [601, 281] on button "Confirm" at bounding box center [600, 276] width 68 height 28
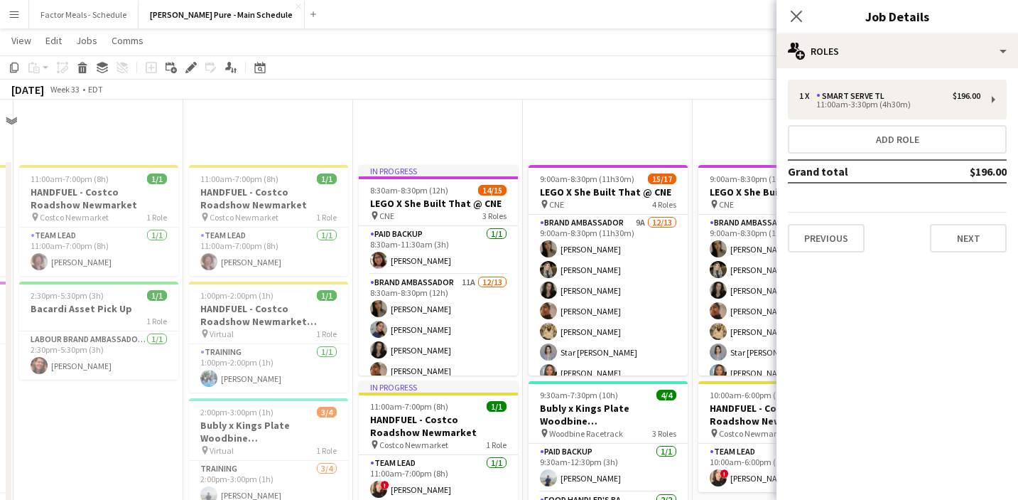
scroll to position [730, 0]
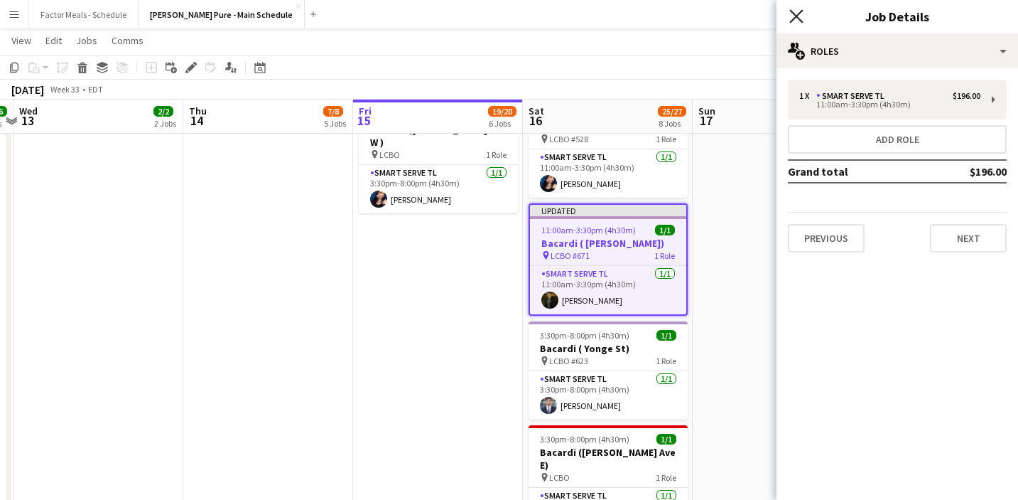
click at [601, 17] on icon "Close pop-in" at bounding box center [796, 16] width 14 height 14
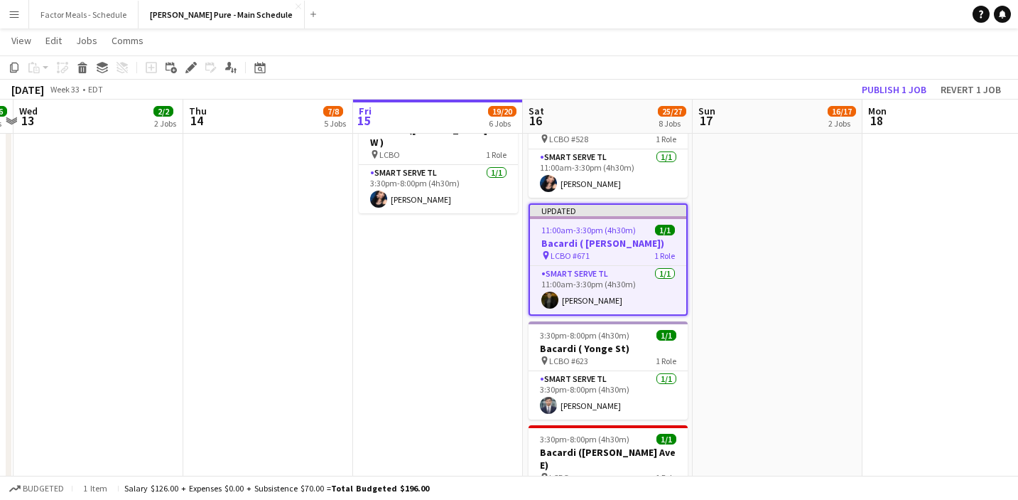
click at [601, 217] on app-date-cell "9:00am-8:30pm (11h30m) 15/16 LEGO X She Built That @ CNE pin CNE 3 Roles Brand …" at bounding box center [778, 296] width 170 height 1735
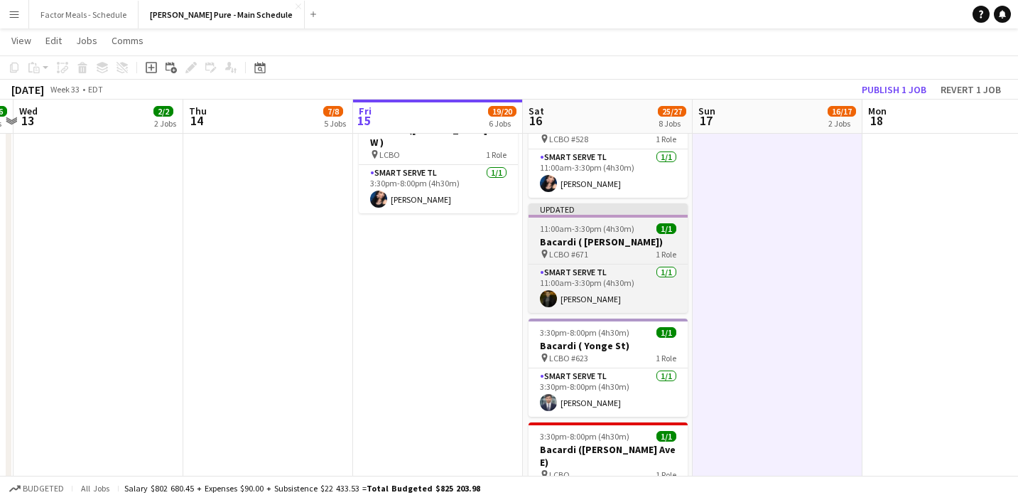
click at [601, 205] on app-job-card "Updated 11:00am-3:30pm (4h30m) 1/1 Bacardi ( [PERSON_NAME]) pin LCBO #671 1 Rol…" at bounding box center [608, 257] width 159 height 109
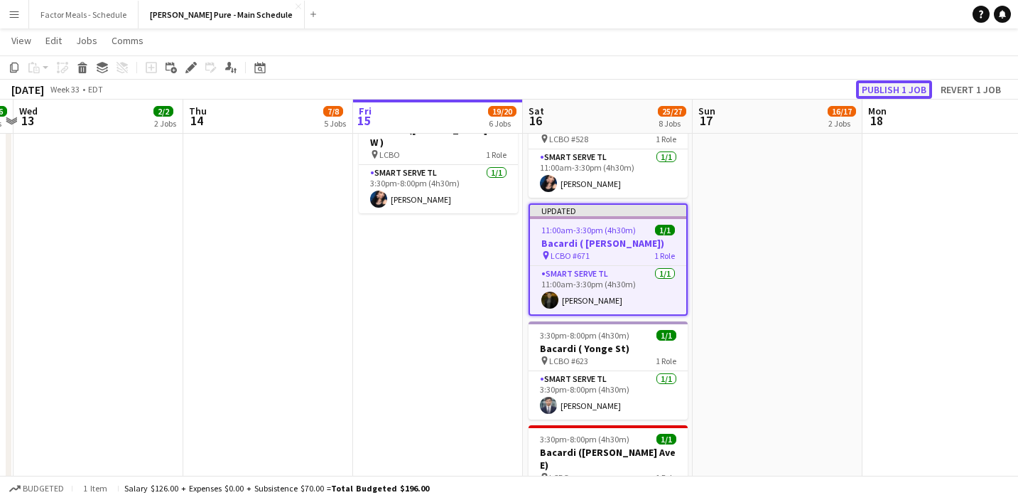
click at [601, 85] on button "Publish 1 job" at bounding box center [894, 89] width 76 height 18
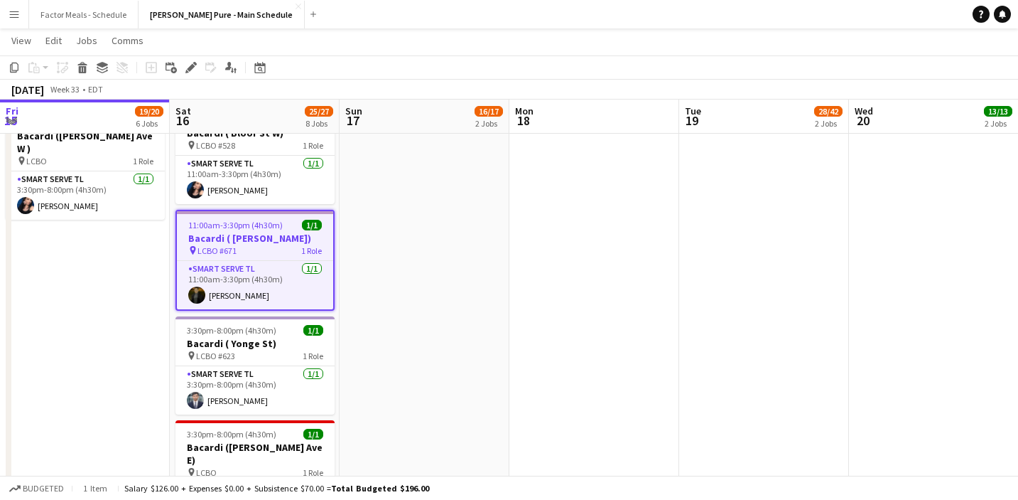
scroll to position [0, 340]
click at [423, 363] on app-date-cell "9:00am-8:30pm (11h30m) 15/16 LEGO X She Built That @ CNE pin CNE 3 Roles Brand …" at bounding box center [425, 302] width 170 height 1735
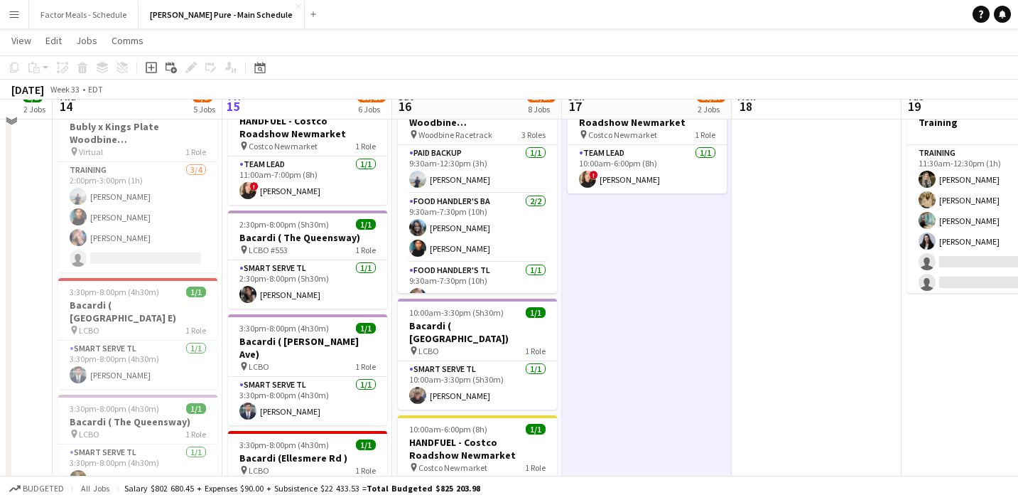
scroll to position [274, 0]
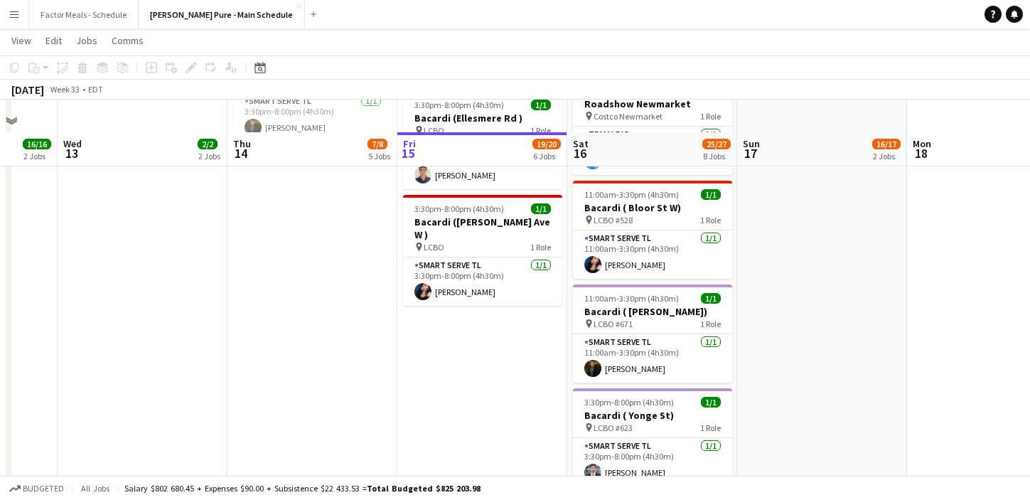
scroll to position [682, 0]
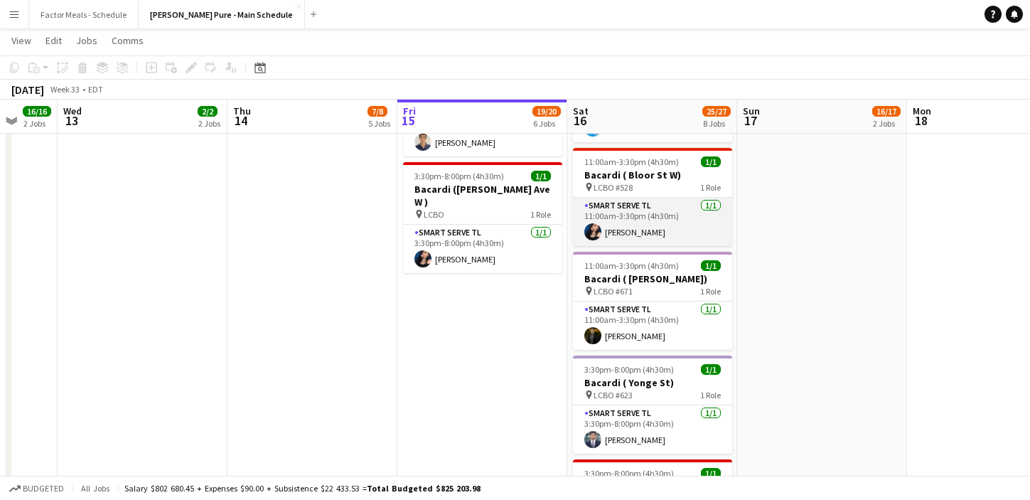
click at [601, 199] on app-card-role "Smart Serve TL [DATE] 11:00am-3:30pm (4h30m) [PERSON_NAME]" at bounding box center [652, 222] width 159 height 48
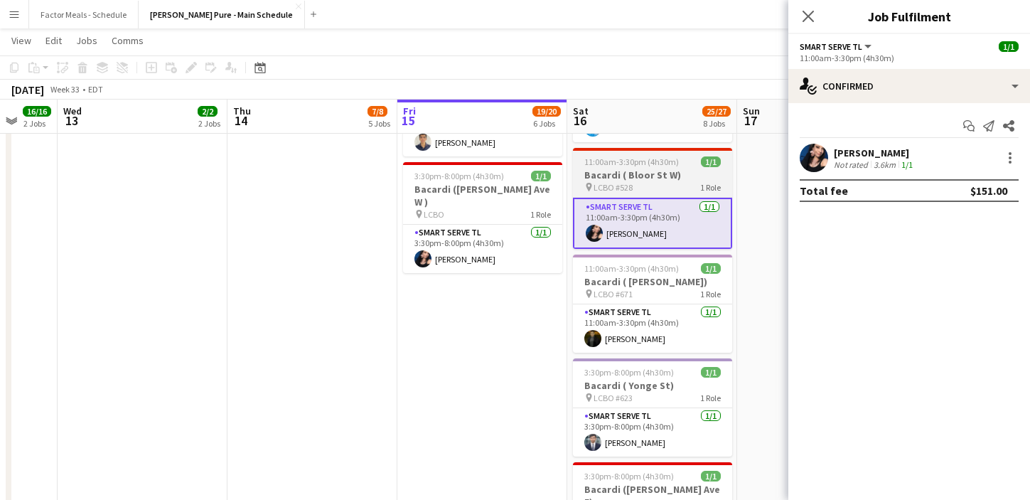
click at [601, 168] on h3 "Bacardi ( Bloor St W)" at bounding box center [652, 174] width 159 height 13
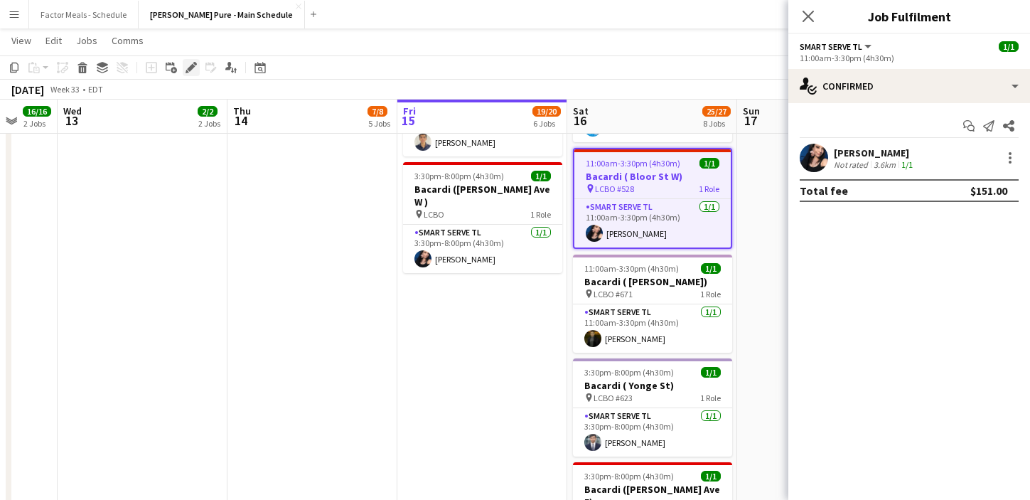
click at [189, 64] on icon "Edit" at bounding box center [190, 67] width 11 height 11
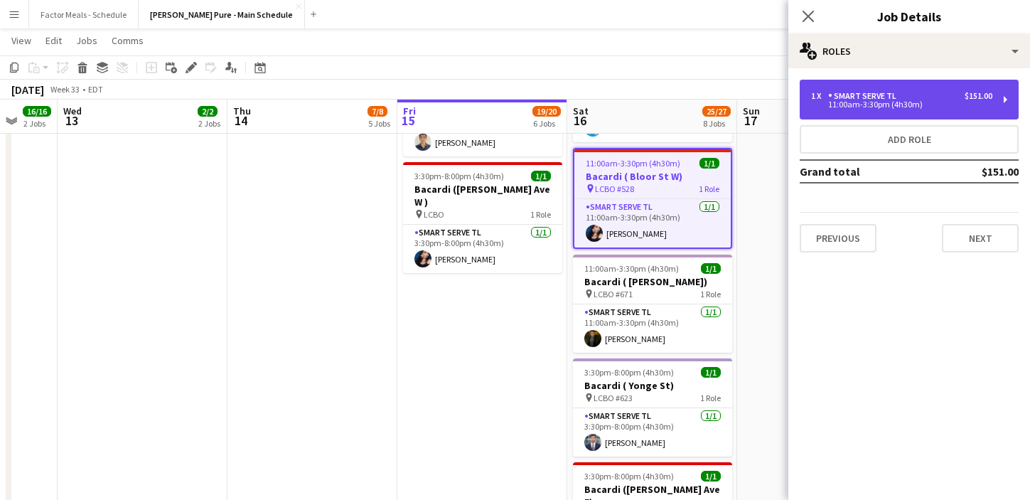
click at [601, 107] on div "11:00am-3:30pm (4h30m)" at bounding box center [901, 104] width 181 height 7
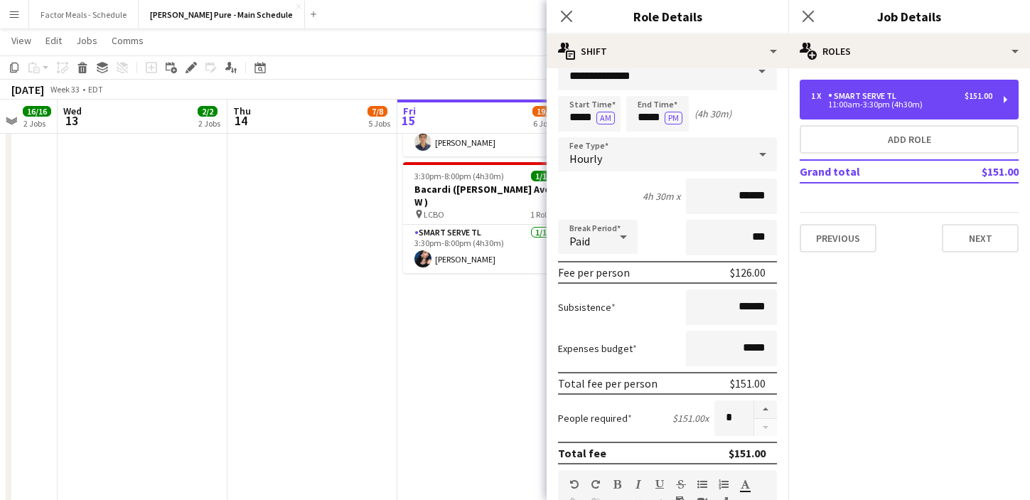
scroll to position [0, 0]
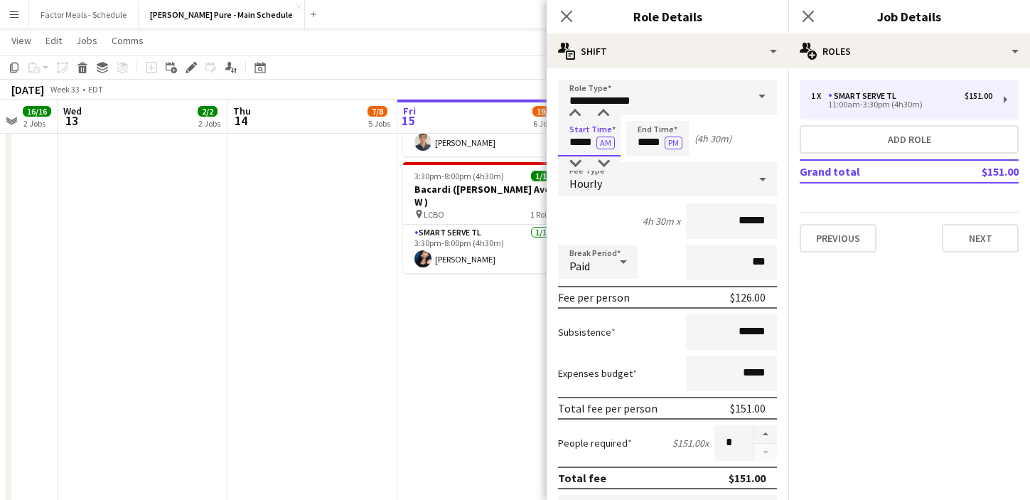
click at [572, 144] on input "*****" at bounding box center [589, 139] width 63 height 36
type input "*****"
click at [577, 163] on div at bounding box center [575, 163] width 28 height 14
click at [569, 23] on app-icon "Close pop-in" at bounding box center [566, 16] width 17 height 17
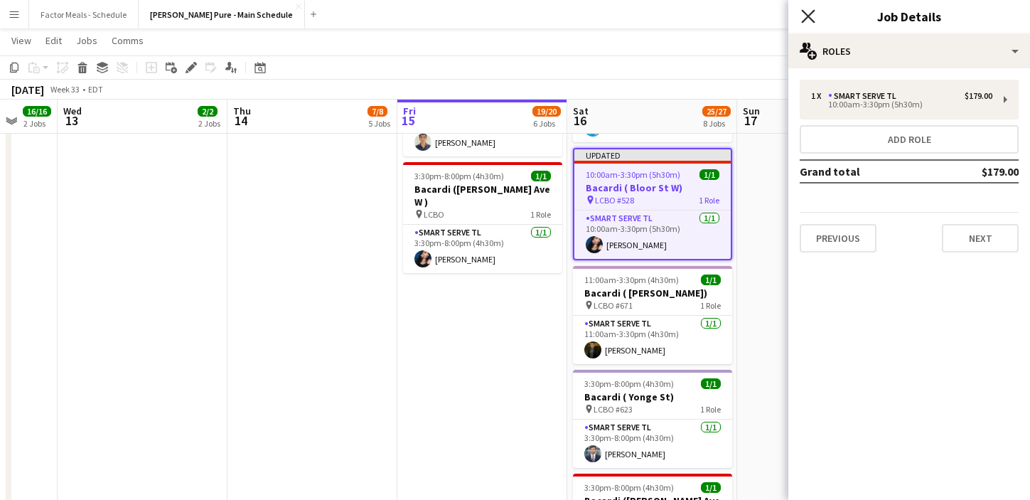
click at [601, 21] on icon "Close pop-in" at bounding box center [808, 16] width 14 height 14
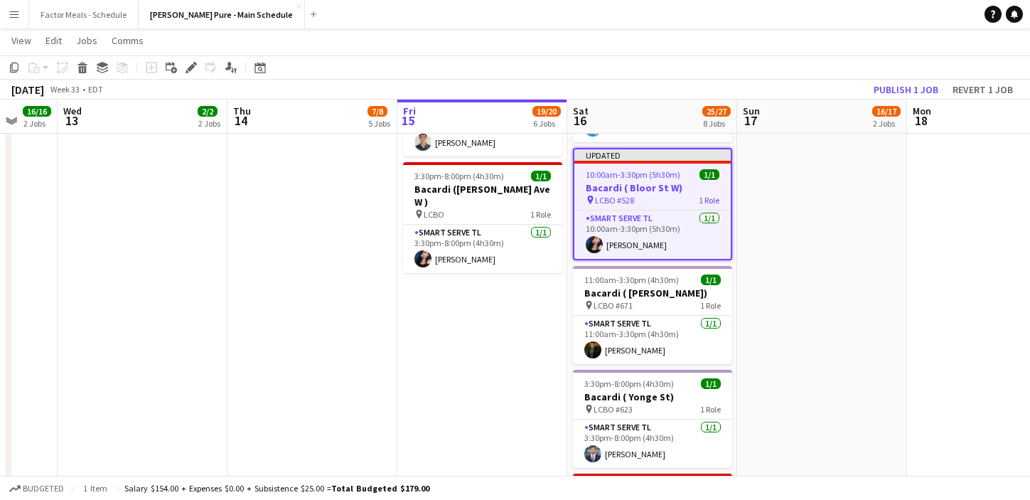
click at [601, 176] on app-date-cell "9:00am-8:30pm (11h30m) 15/16 LEGO X She Built That @ CNE pin CNE 3 Roles Brand …" at bounding box center [822, 344] width 170 height 1735
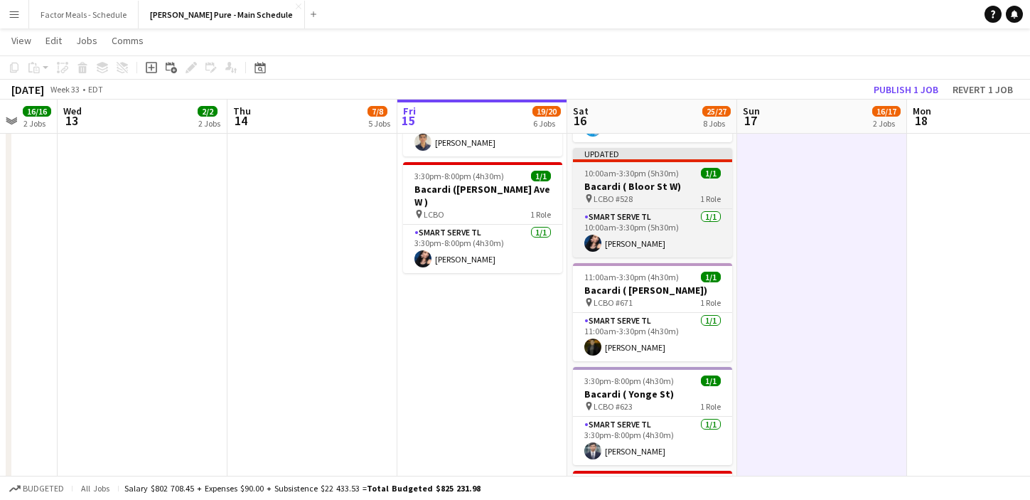
click at [601, 180] on h3 "Bacardi ( Bloor St W)" at bounding box center [652, 186] width 159 height 13
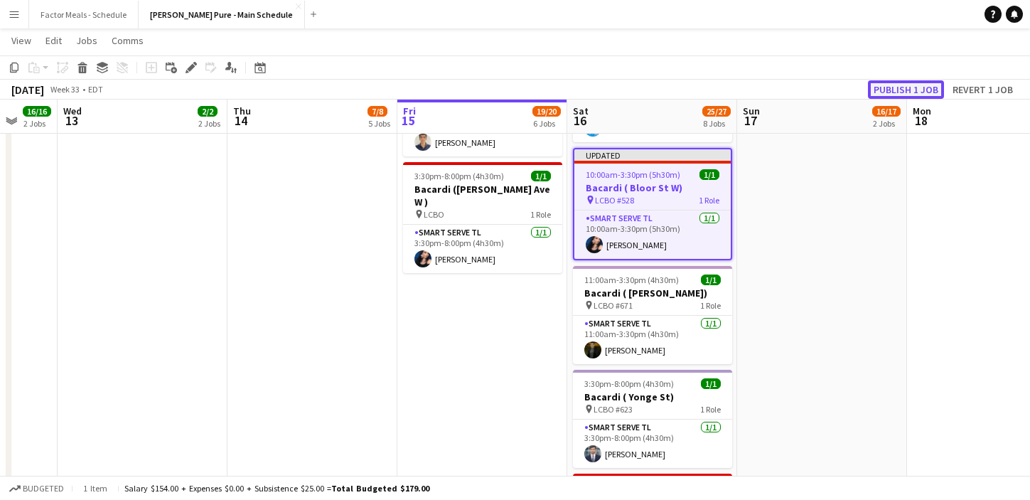
click at [601, 87] on button "Publish 1 job" at bounding box center [906, 89] width 76 height 18
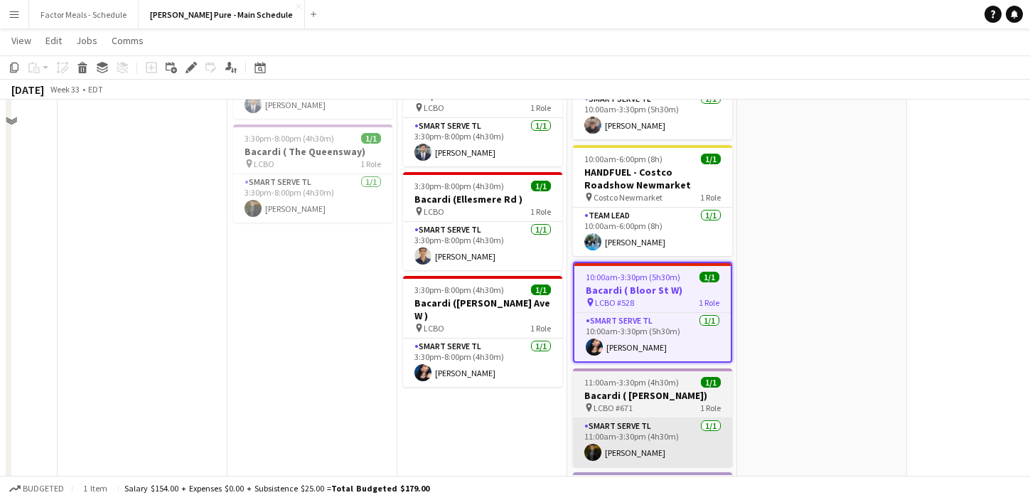
scroll to position [532, 0]
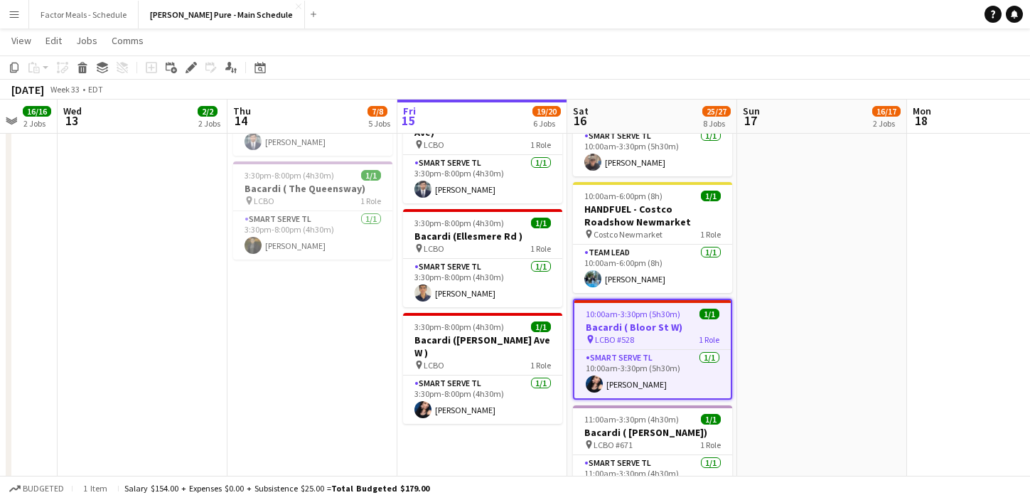
click at [601, 266] on app-date-cell "9:00am-8:30pm (11h30m) 15/16 LEGO X She Built That @ CNE pin CNE 3 Roles Brand …" at bounding box center [822, 495] width 170 height 1735
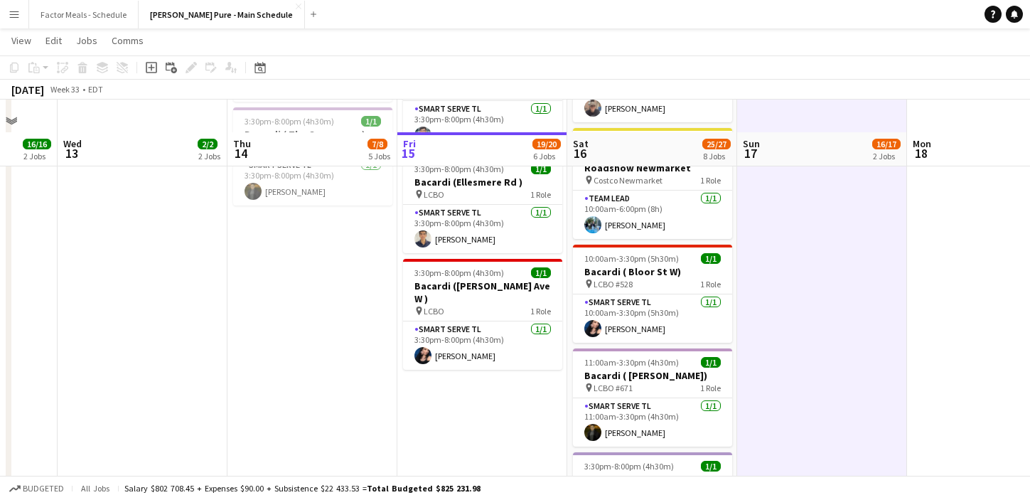
scroll to position [543, 0]
